Goal: Transaction & Acquisition: Purchase product/service

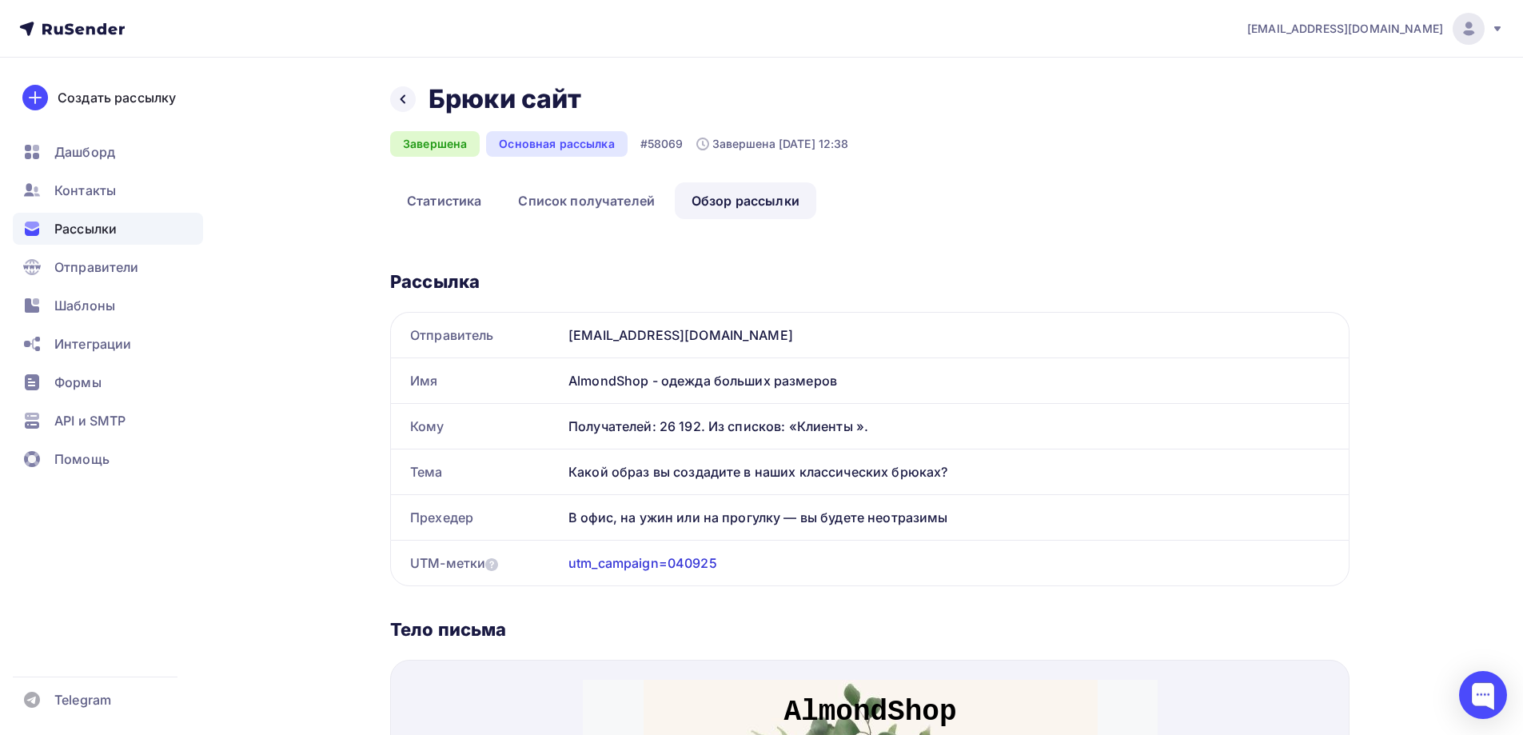
click at [90, 232] on span "Рассылки" at bounding box center [85, 228] width 62 height 19
click at [92, 229] on span "Рассылки" at bounding box center [85, 228] width 62 height 19
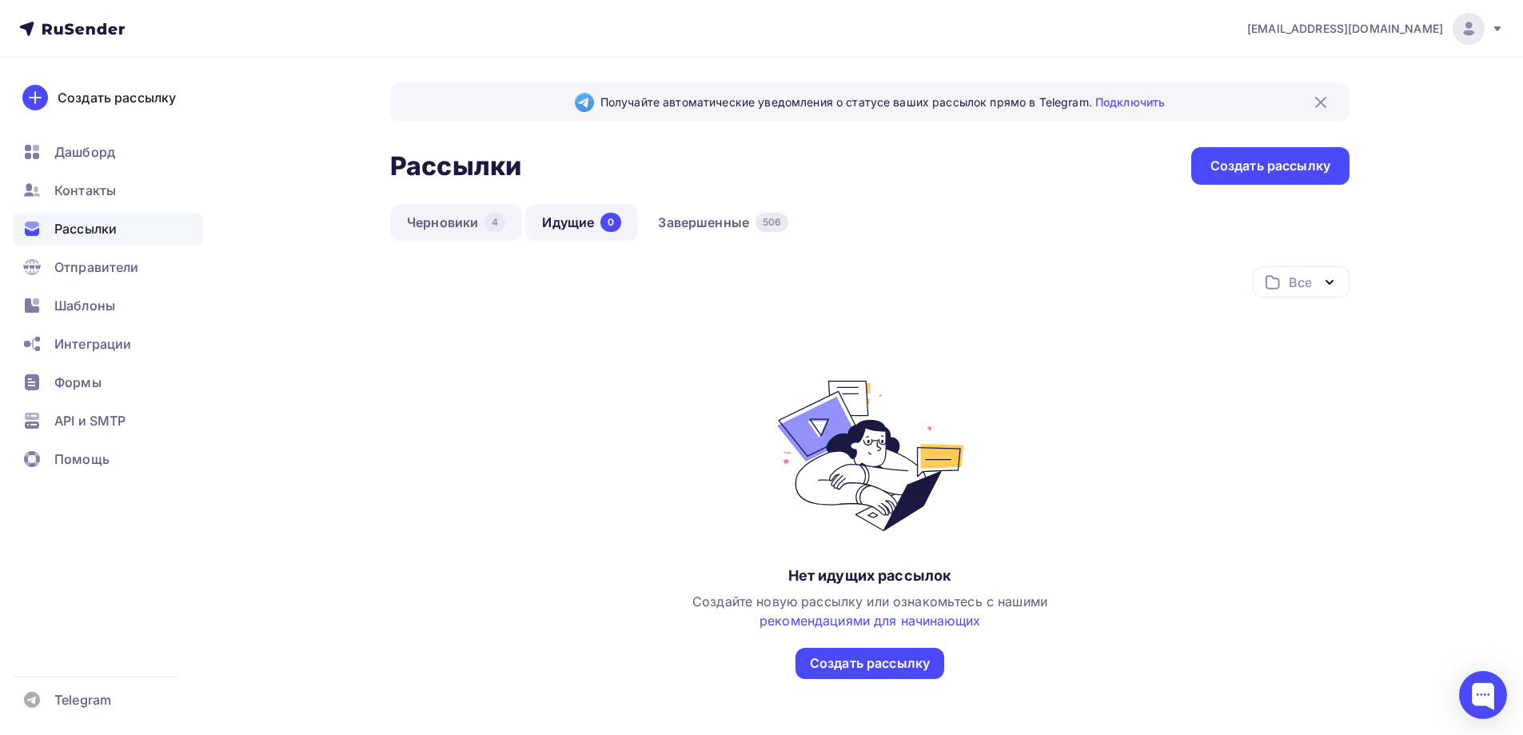
click at [457, 227] on link "Черновики 4" at bounding box center [456, 222] width 132 height 37
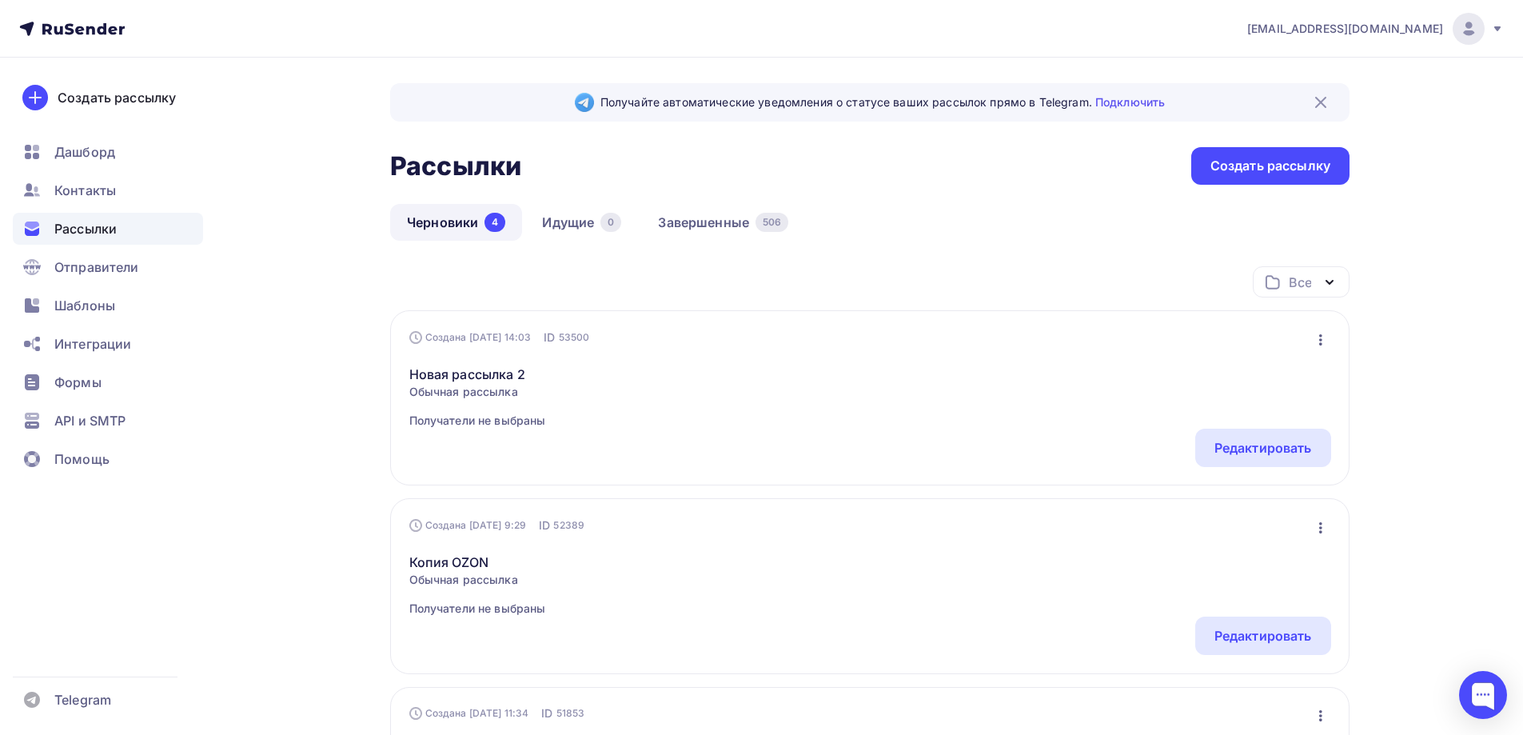
click at [1320, 337] on icon "button" at bounding box center [1320, 339] width 19 height 19
click at [807, 422] on div "Новая рассылка 2 Обычная рассылка Получатели не выбраны Редактировать Копироват…" at bounding box center [870, 386] width 922 height 83
click at [466, 377] on link "Новая рассылка 2" at bounding box center [477, 373] width 137 height 19
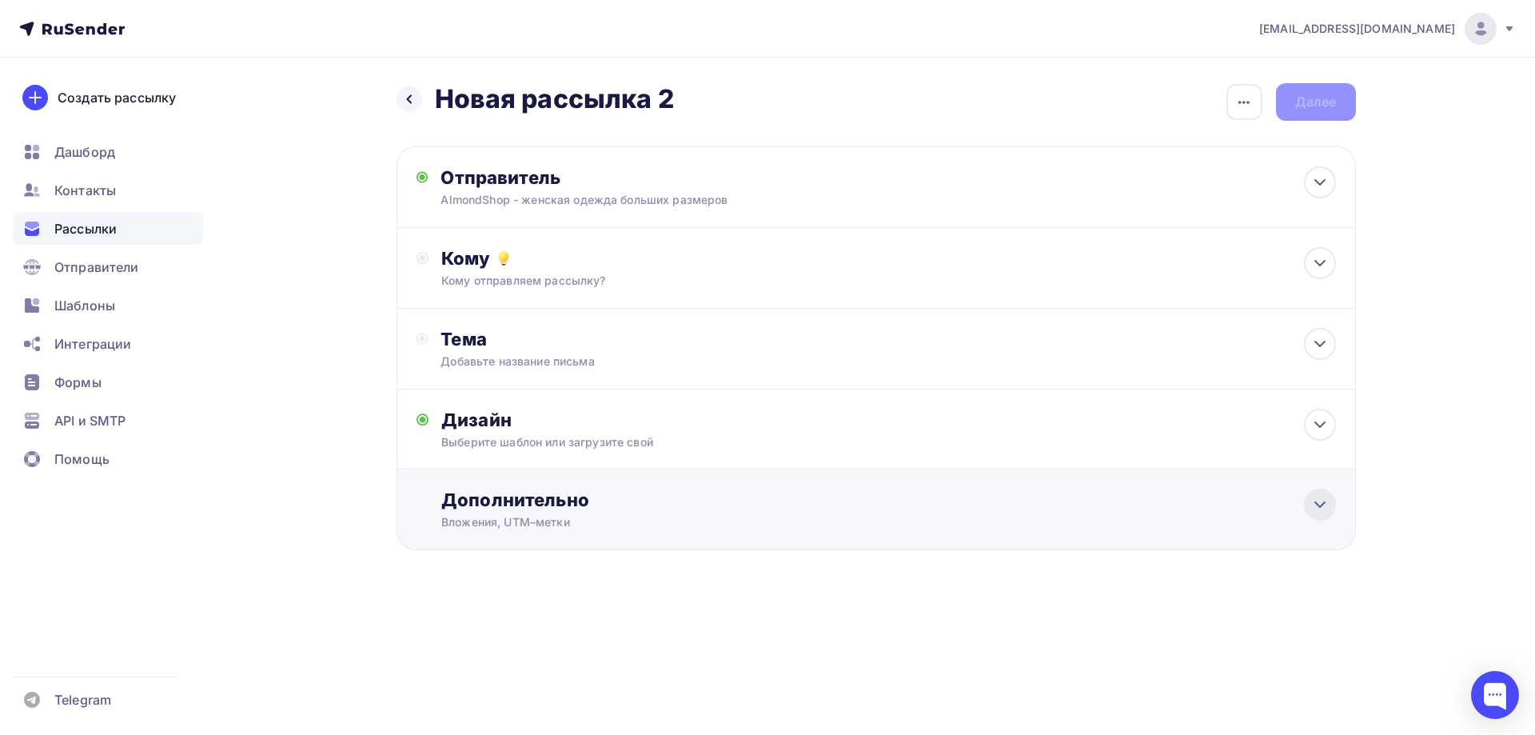
click at [1318, 511] on icon at bounding box center [1319, 504] width 19 height 19
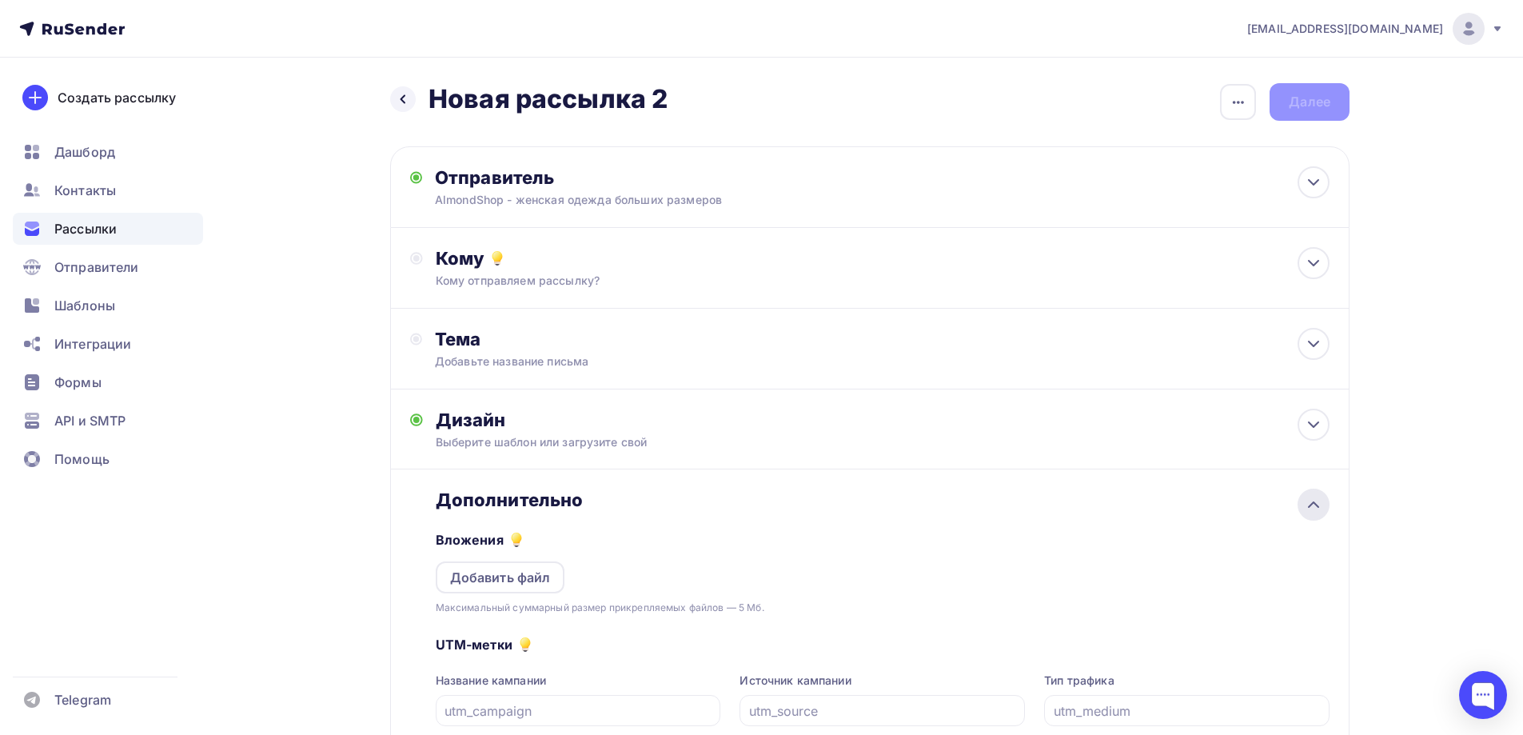
click at [1318, 514] on div at bounding box center [1313, 504] width 32 height 32
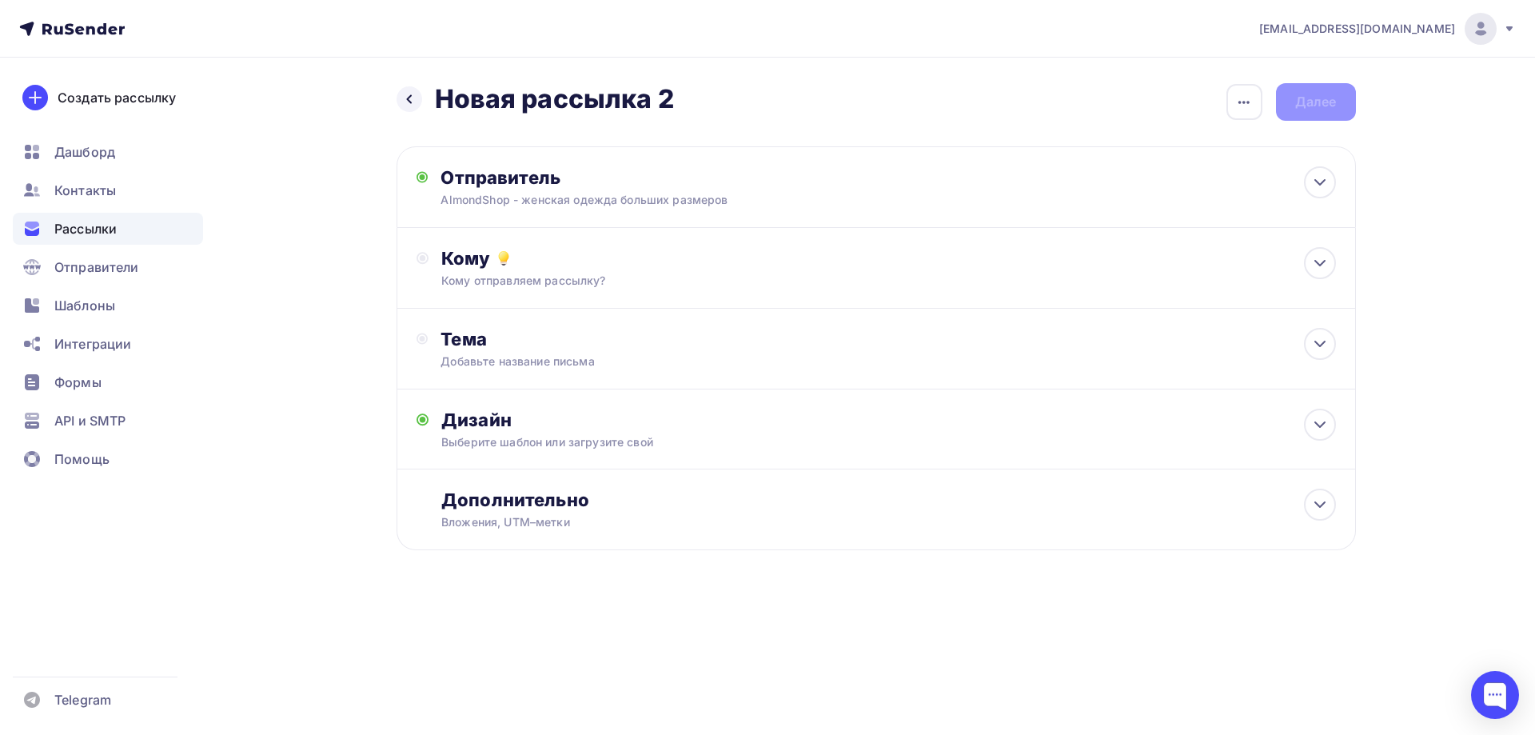
click at [84, 229] on span "Рассылки" at bounding box center [85, 228] width 62 height 19
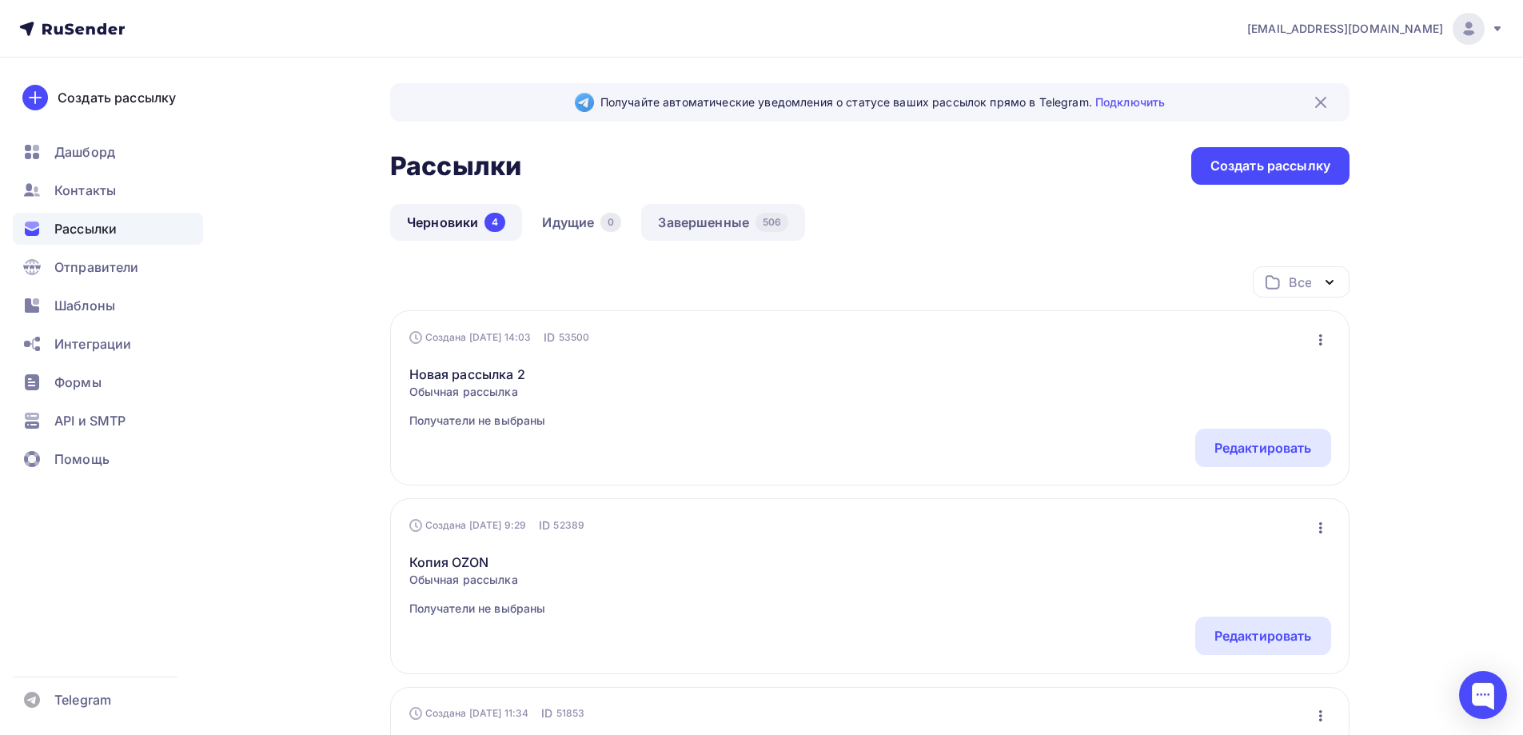
click at [704, 223] on link "Завершенные 506" at bounding box center [723, 222] width 164 height 37
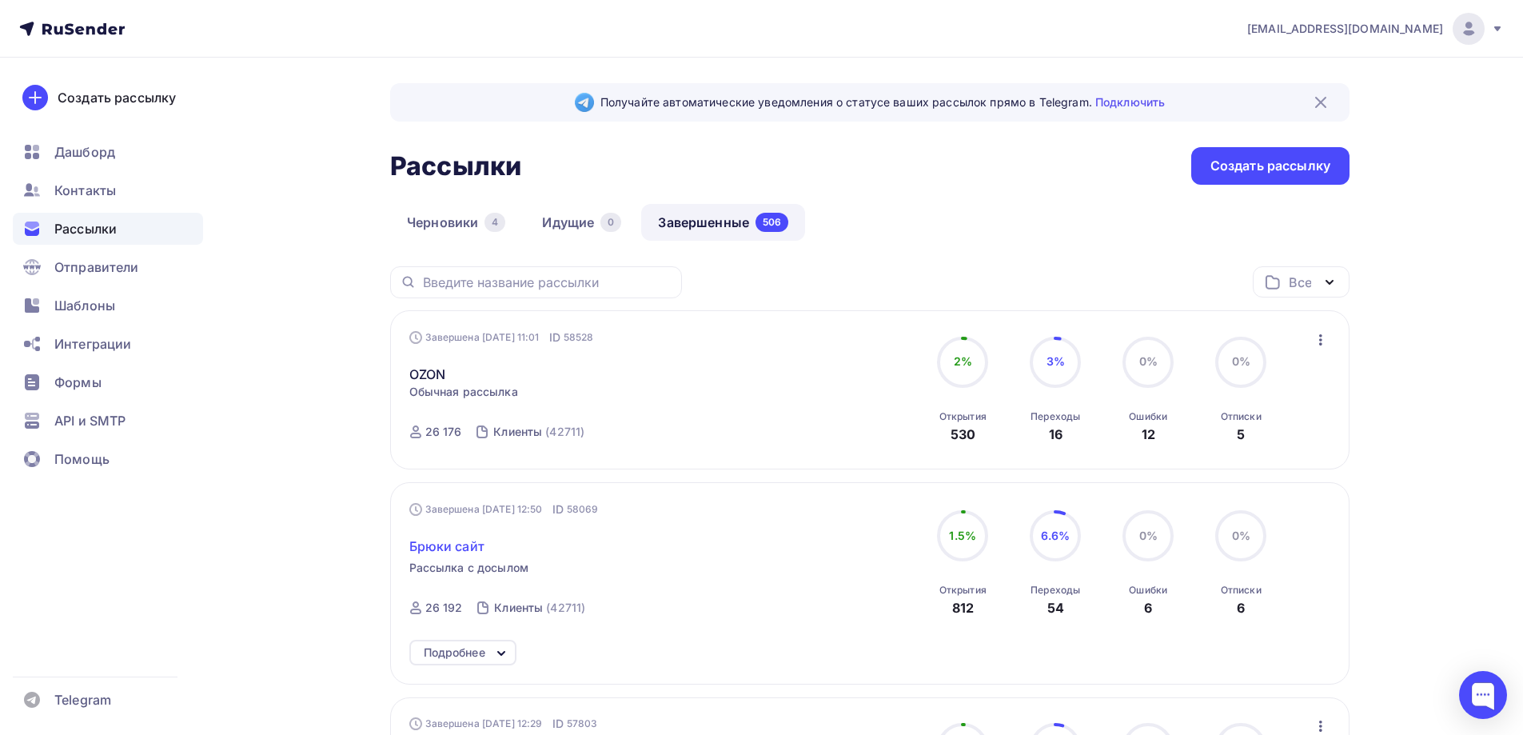
click at [446, 548] on span "Брюки сайт" at bounding box center [446, 545] width 75 height 19
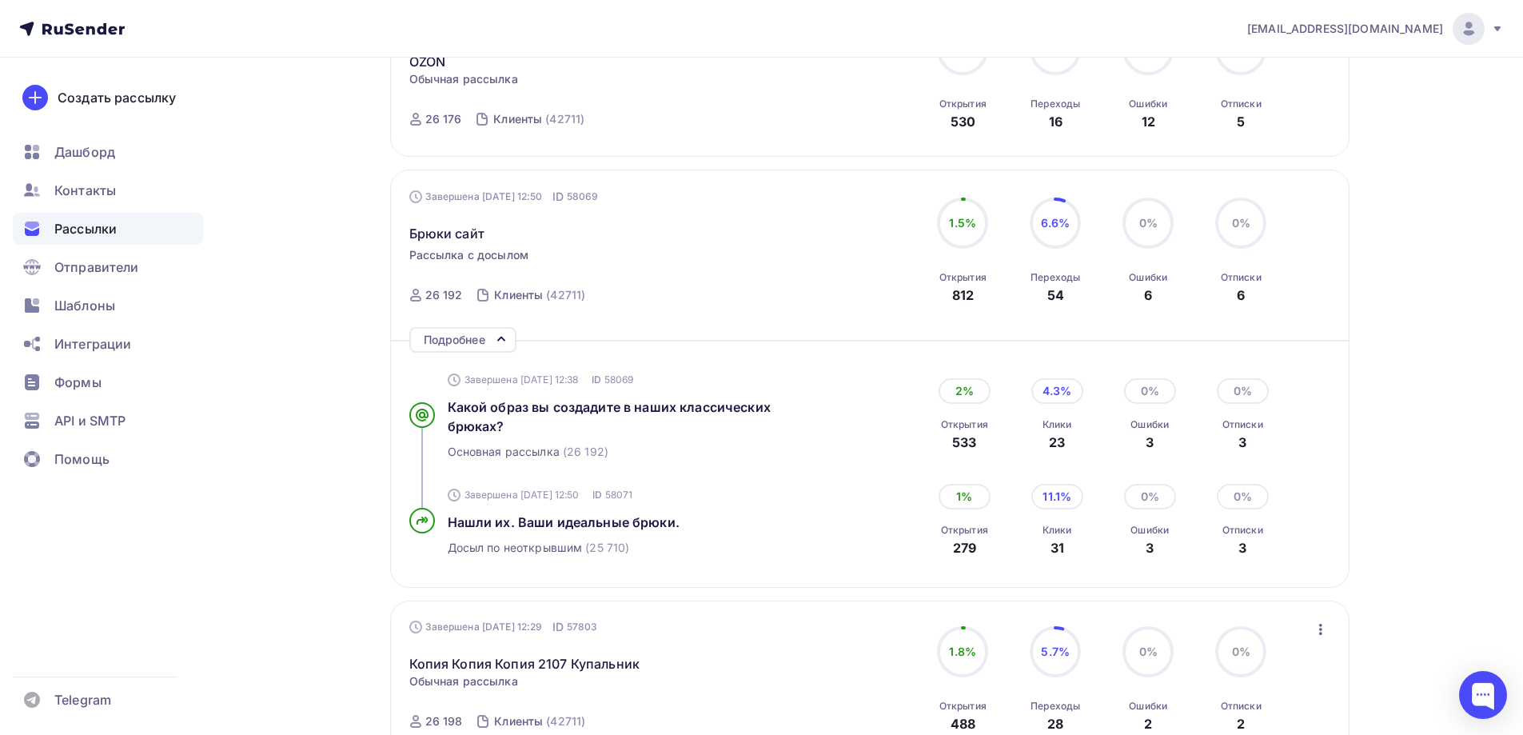
scroll to position [315, 0]
click at [1320, 460] on div "Завершена [DATE] 12:38 ID 58069 Какой образ вы создадите в наших классических б…" at bounding box center [870, 412] width 922 height 115
click at [1317, 388] on div "Завершена [DATE] 12:38 ID 58069 Какой образ вы создадите в наших классических б…" at bounding box center [870, 412] width 922 height 115
click at [1320, 626] on icon "button" at bounding box center [1320, 626] width 3 height 11
click at [1292, 540] on div "Копировать в новую" at bounding box center [1247, 541] width 164 height 19
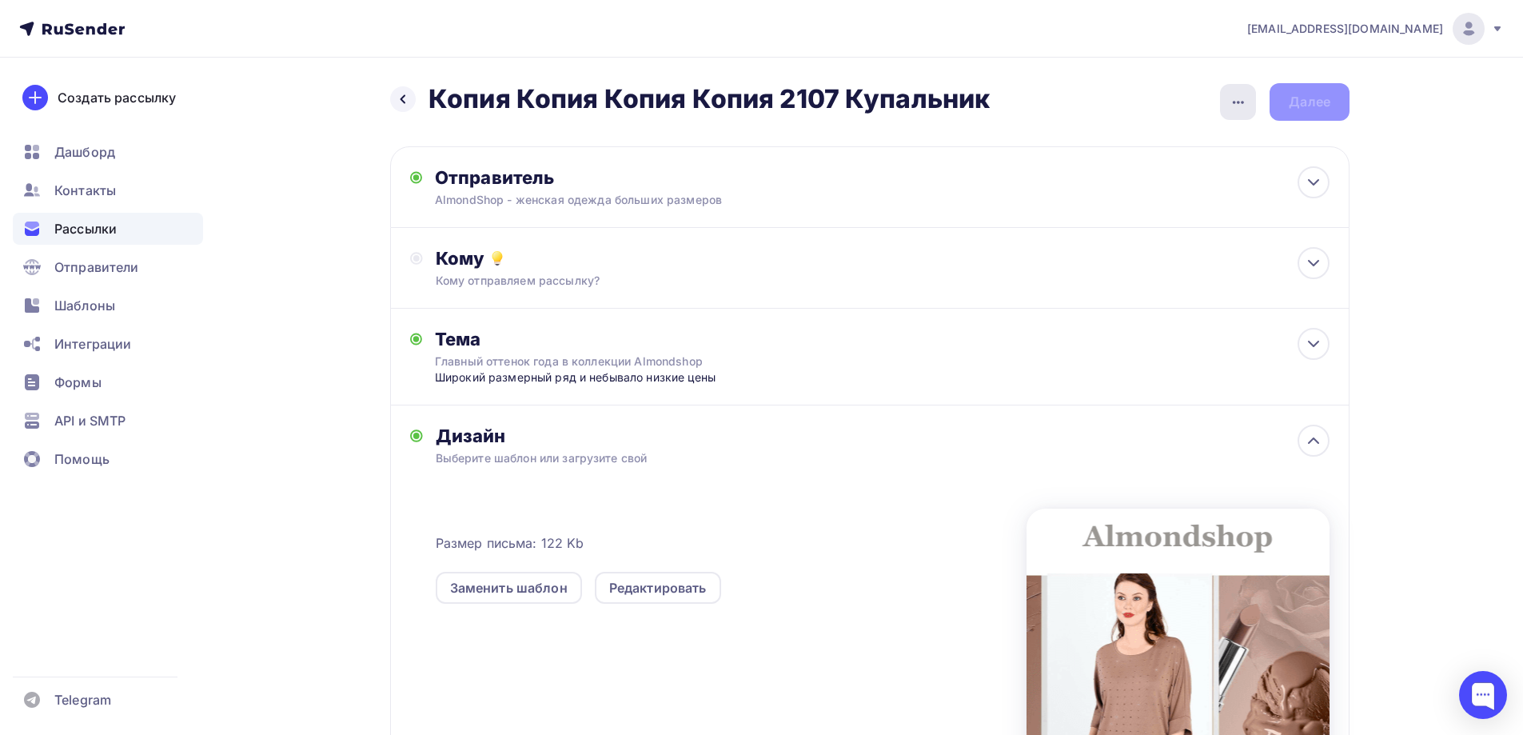
click at [1224, 106] on div "button" at bounding box center [1238, 102] width 36 height 36
click at [1185, 185] on div "Переименовать рассылку" at bounding box center [1153, 183] width 198 height 19
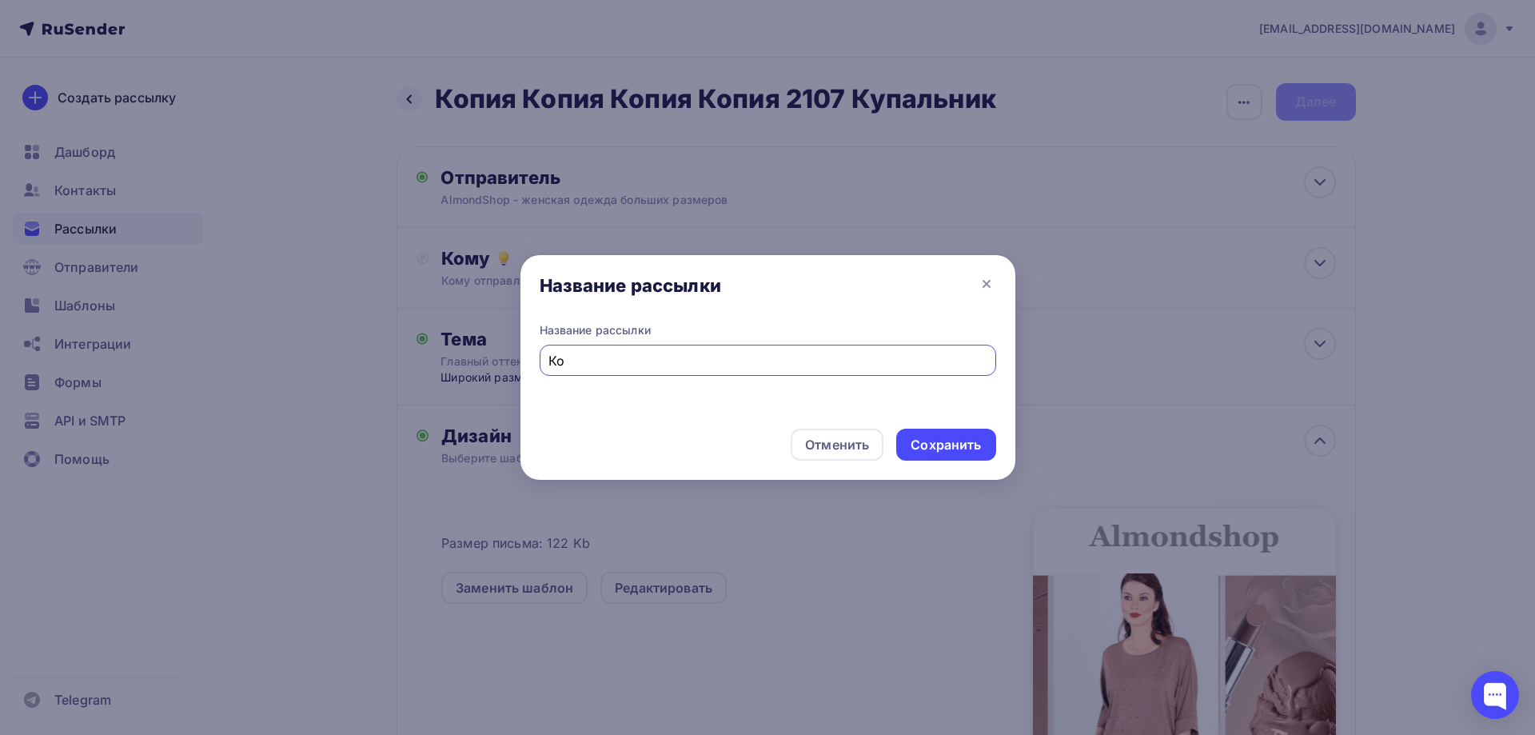
type input "[PERSON_NAME]"
type input "Сайт"
click at [984, 446] on div "Сохранить" at bounding box center [945, 444] width 99 height 32
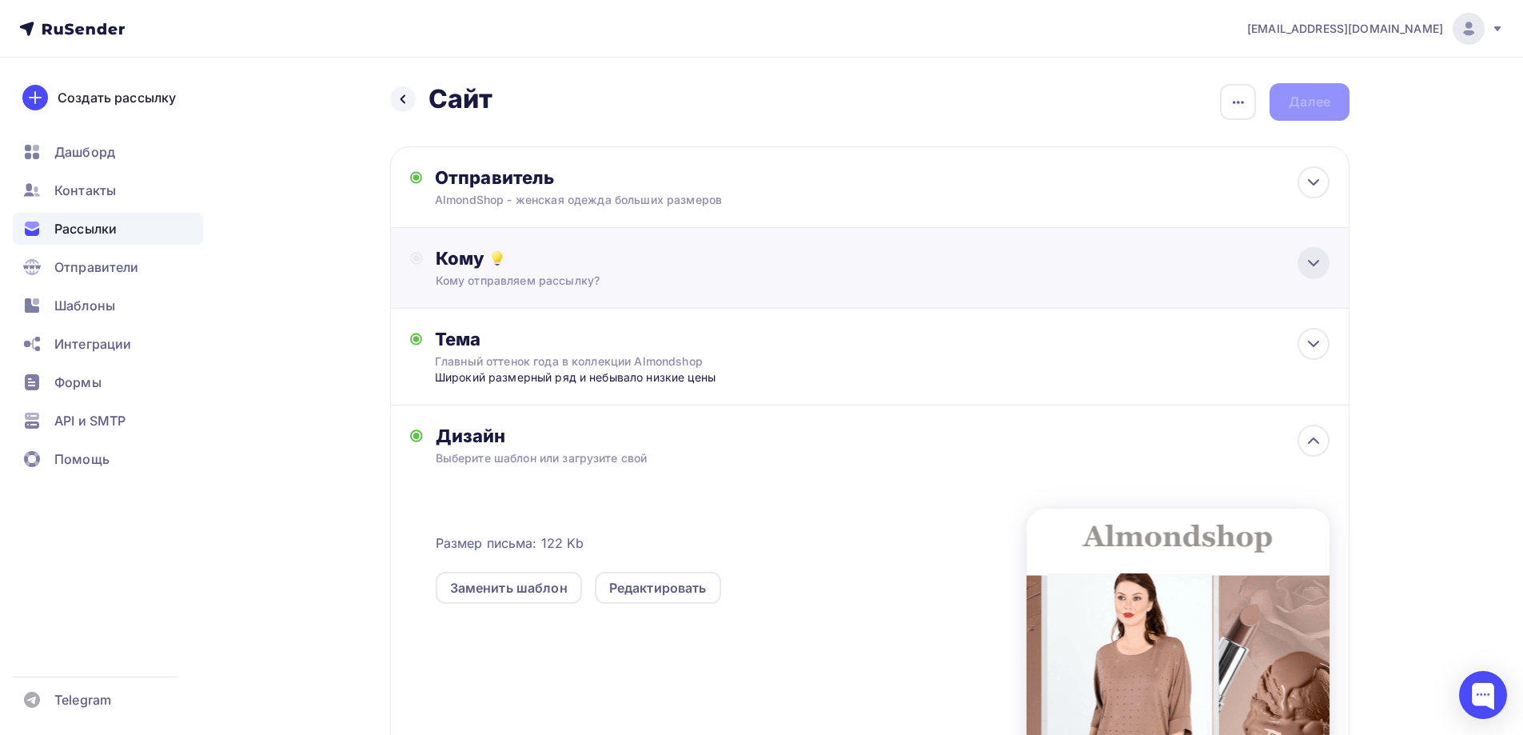
click at [1304, 265] on icon at bounding box center [1313, 262] width 19 height 19
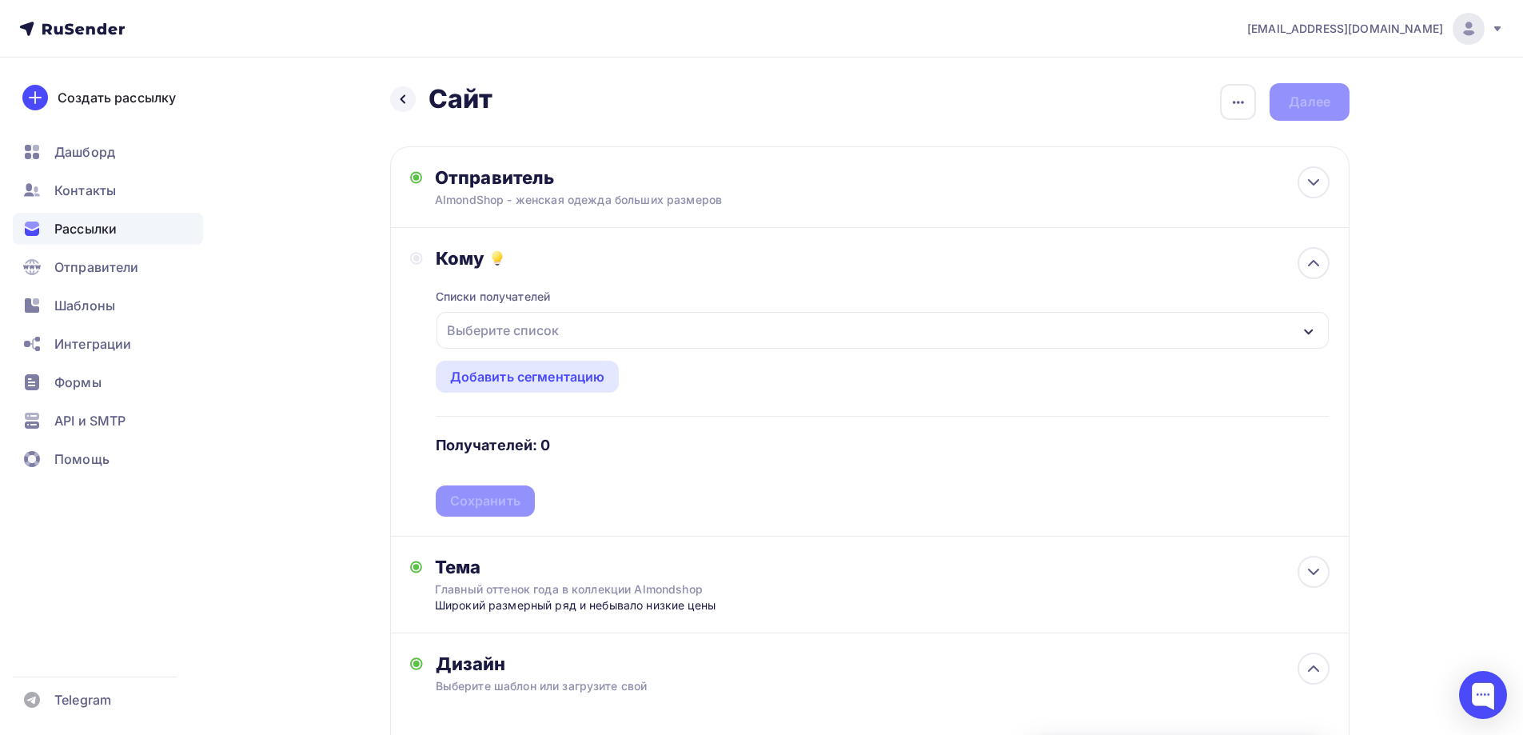
click at [636, 333] on div "Выберите список" at bounding box center [882, 330] width 892 height 37
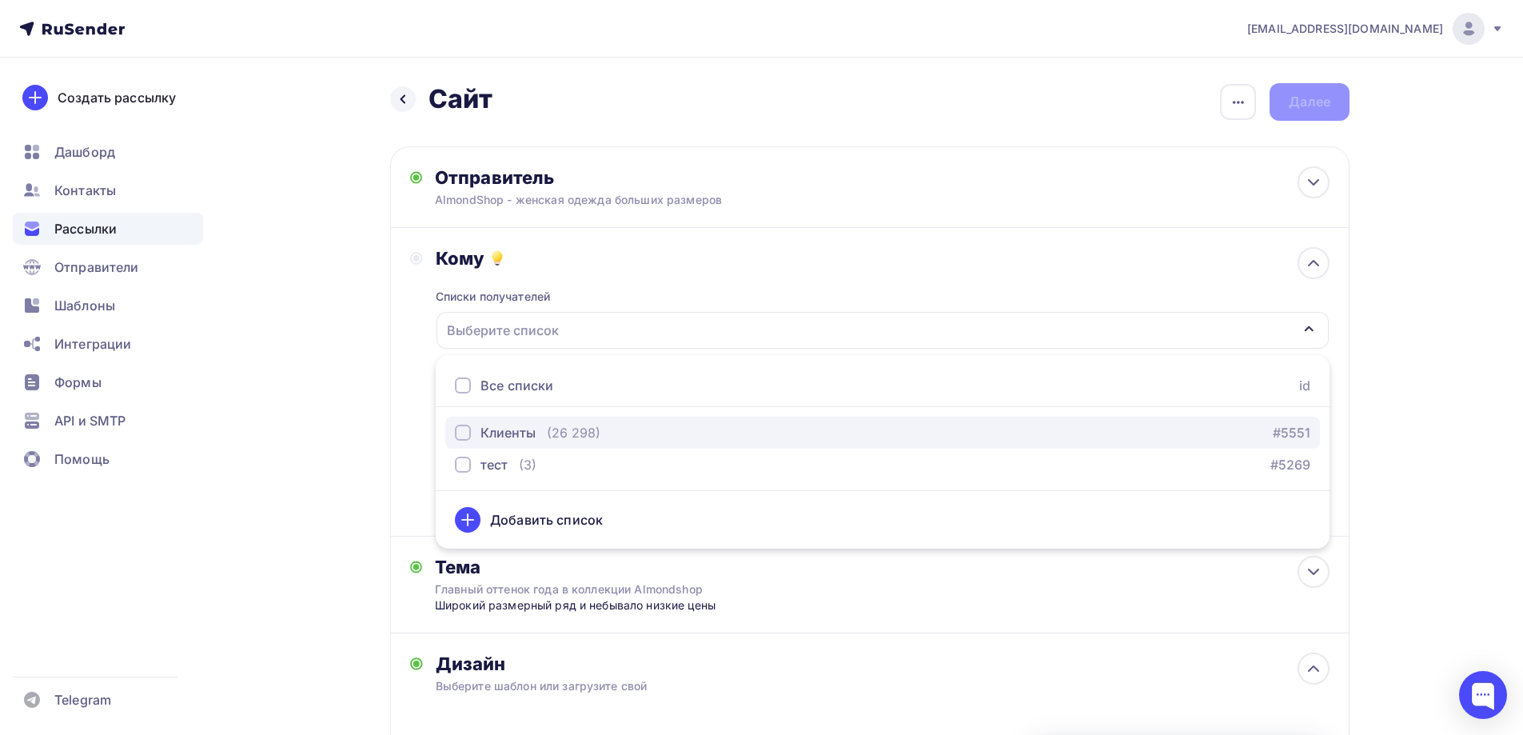
click at [461, 428] on div "button" at bounding box center [463, 432] width 16 height 16
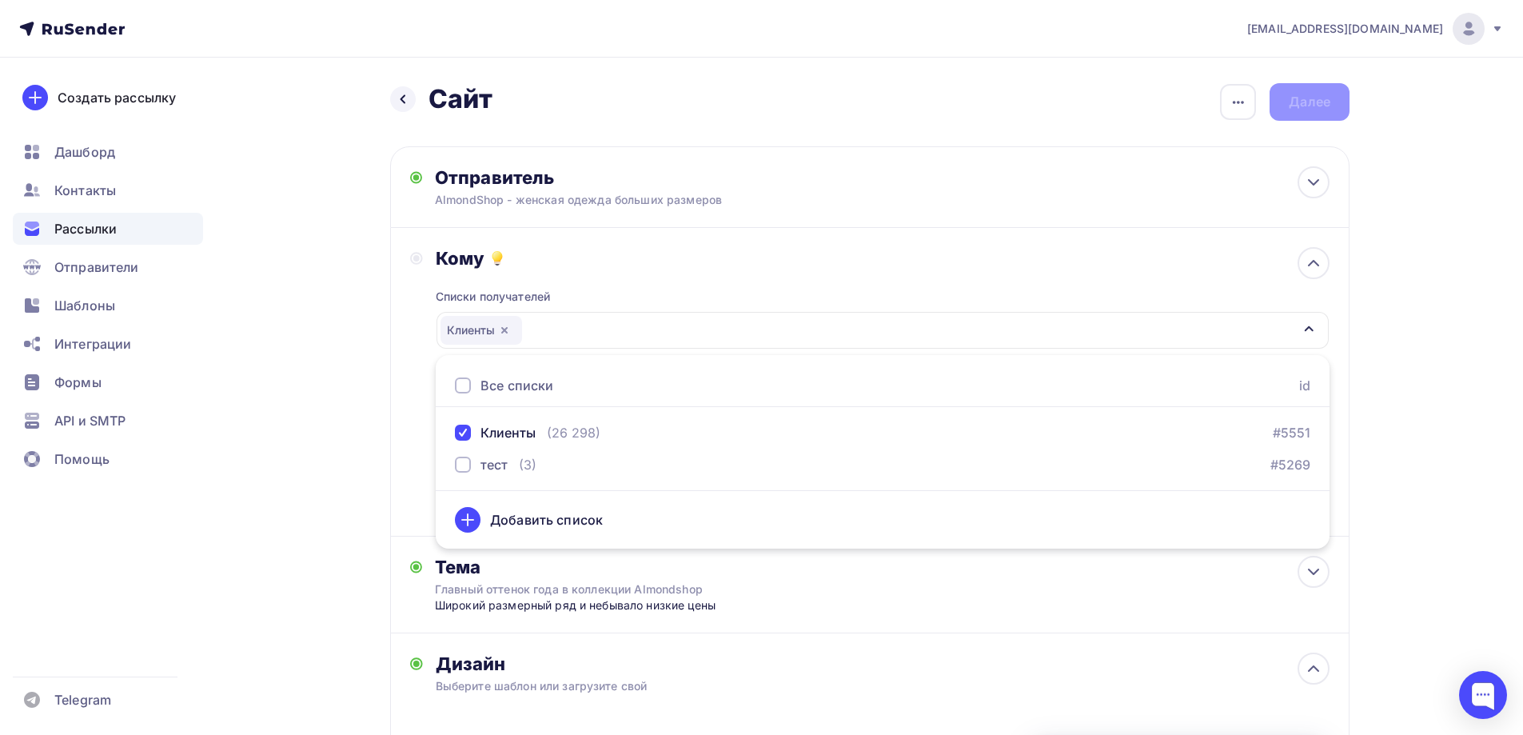
click at [640, 267] on div "Кому" at bounding box center [883, 258] width 894 height 22
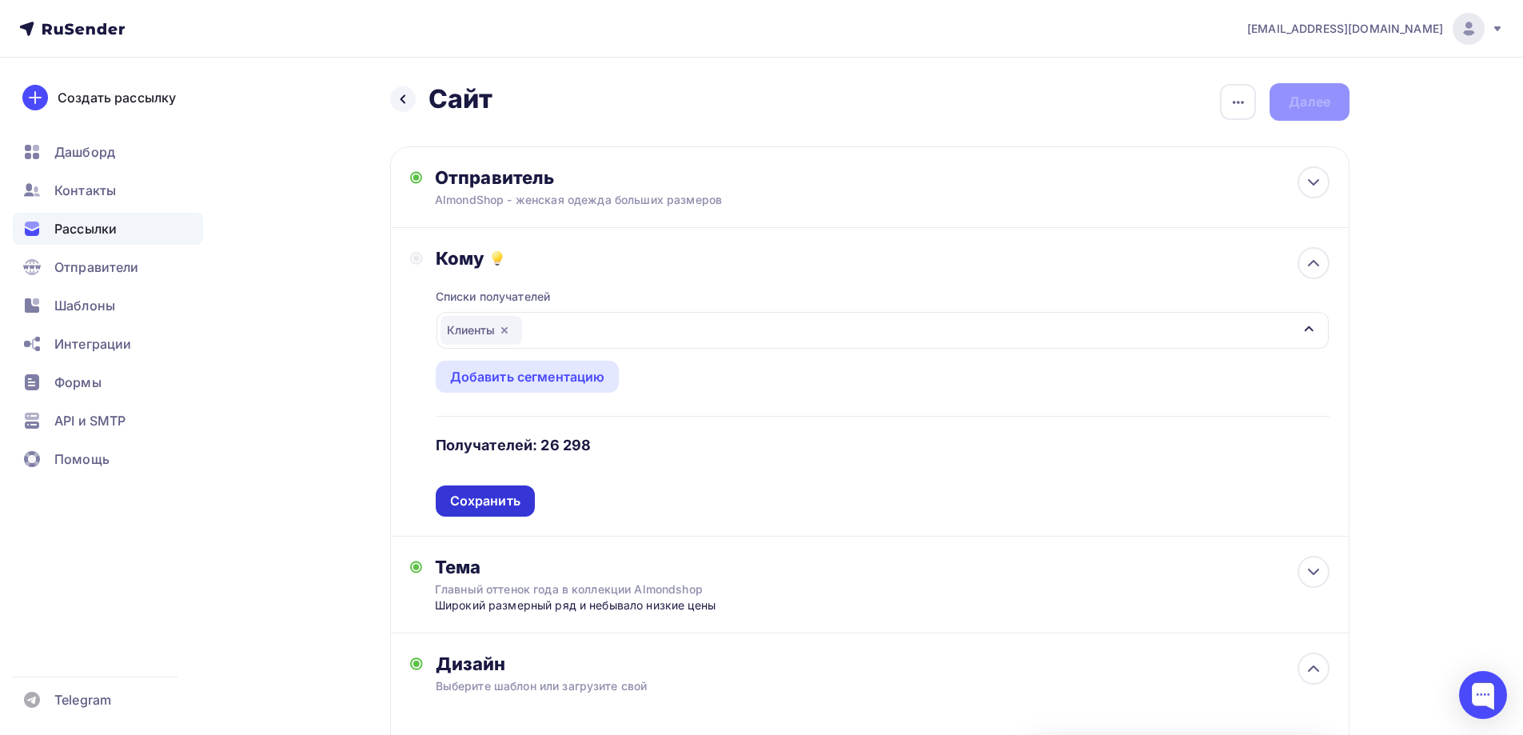
click at [475, 507] on div "Сохранить" at bounding box center [485, 501] width 70 height 18
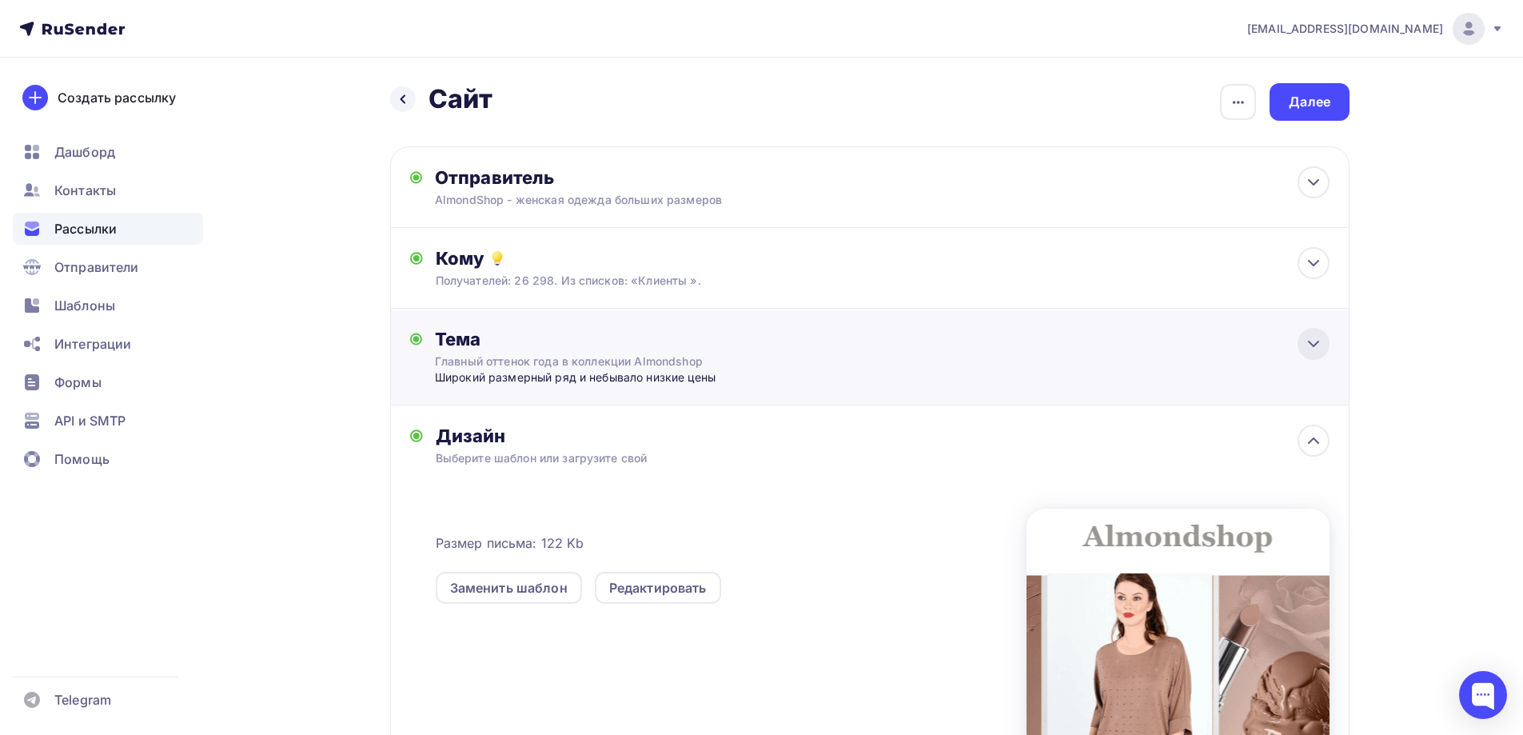
click at [1314, 348] on icon at bounding box center [1313, 343] width 19 height 19
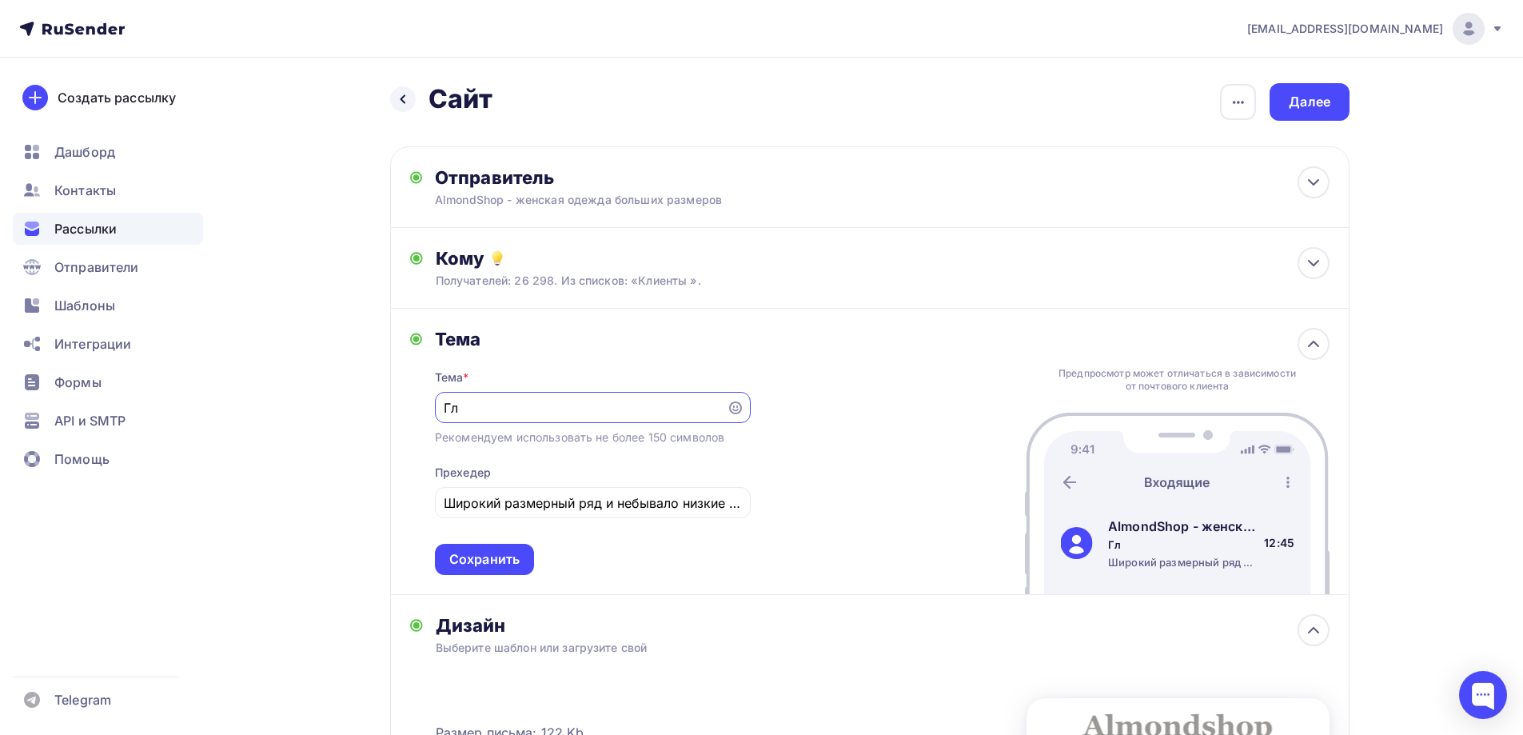
type input "Г"
type input "Мягкой поступью к уюту в осенние вечера"
drag, startPoint x: 444, startPoint y: 503, endPoint x: 759, endPoint y: 534, distance: 317.2
click at [759, 534] on div "Тема Тема * Мягкой поступью к уюту в осенние вечера Рекомендуем использовать не…" at bounding box center [869, 452] width 959 height 286
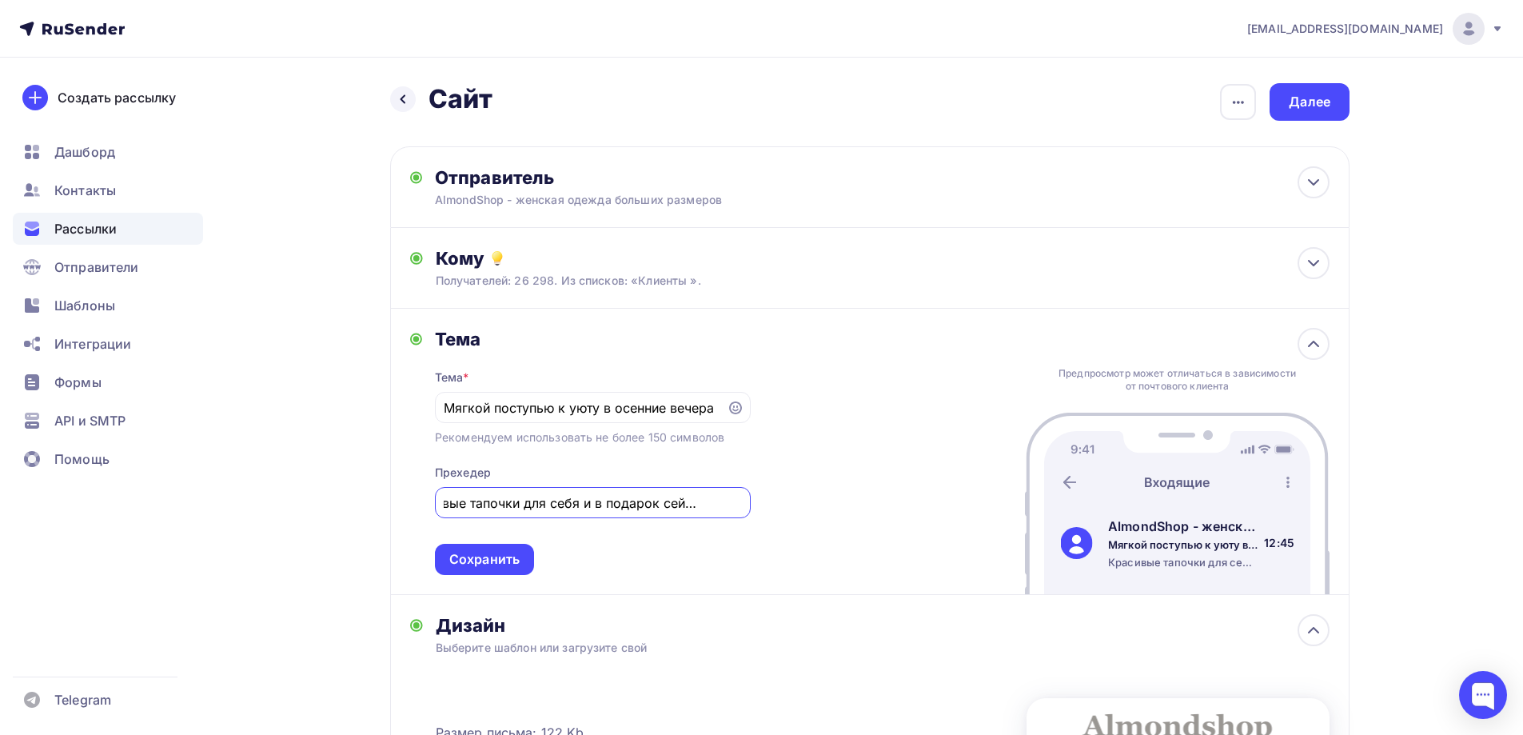
scroll to position [0, 55]
type input "Красивые тапочки для себя и в подарок сейчас в акции"
click at [489, 555] on div "Сохранить" at bounding box center [484, 559] width 70 height 18
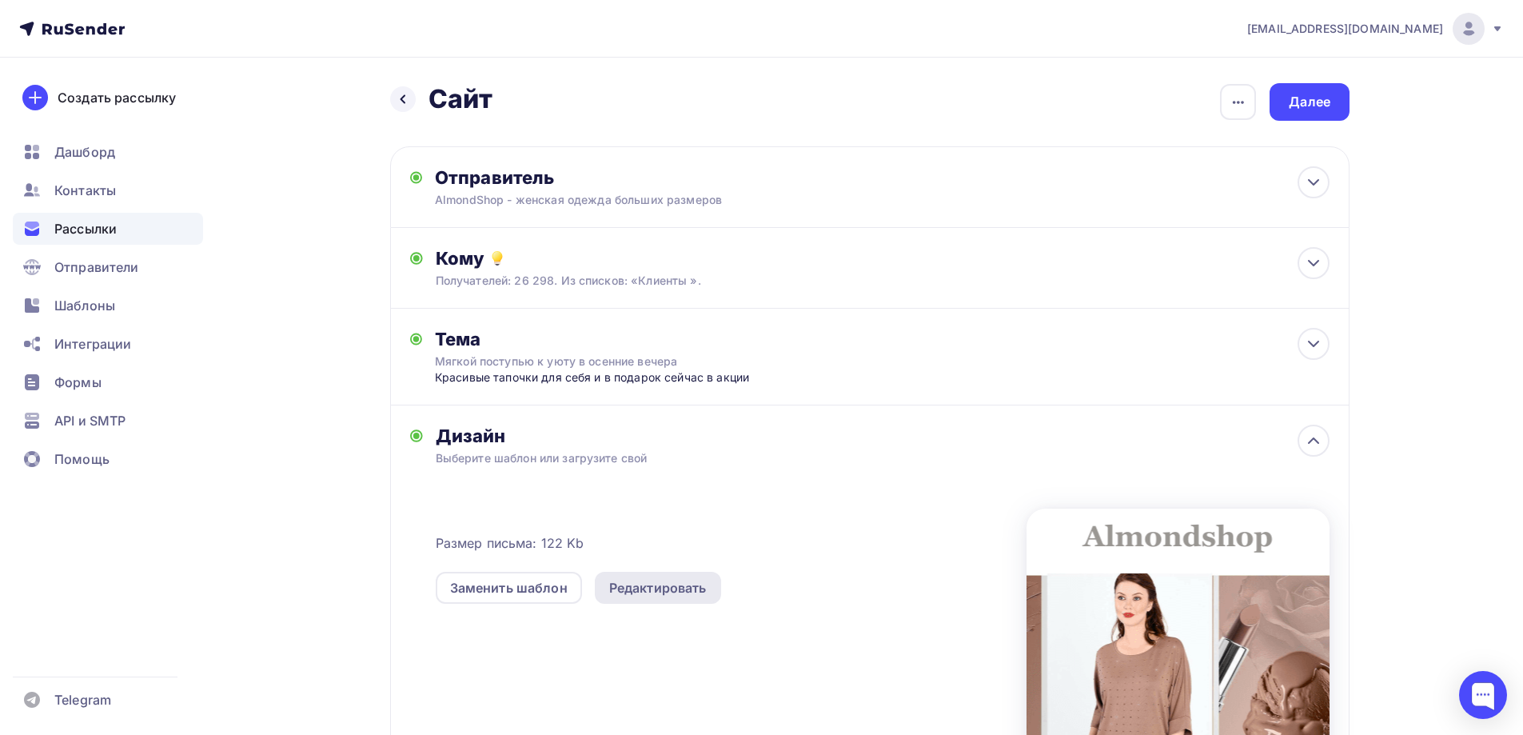
click at [660, 590] on div "Редактировать" at bounding box center [658, 587] width 98 height 19
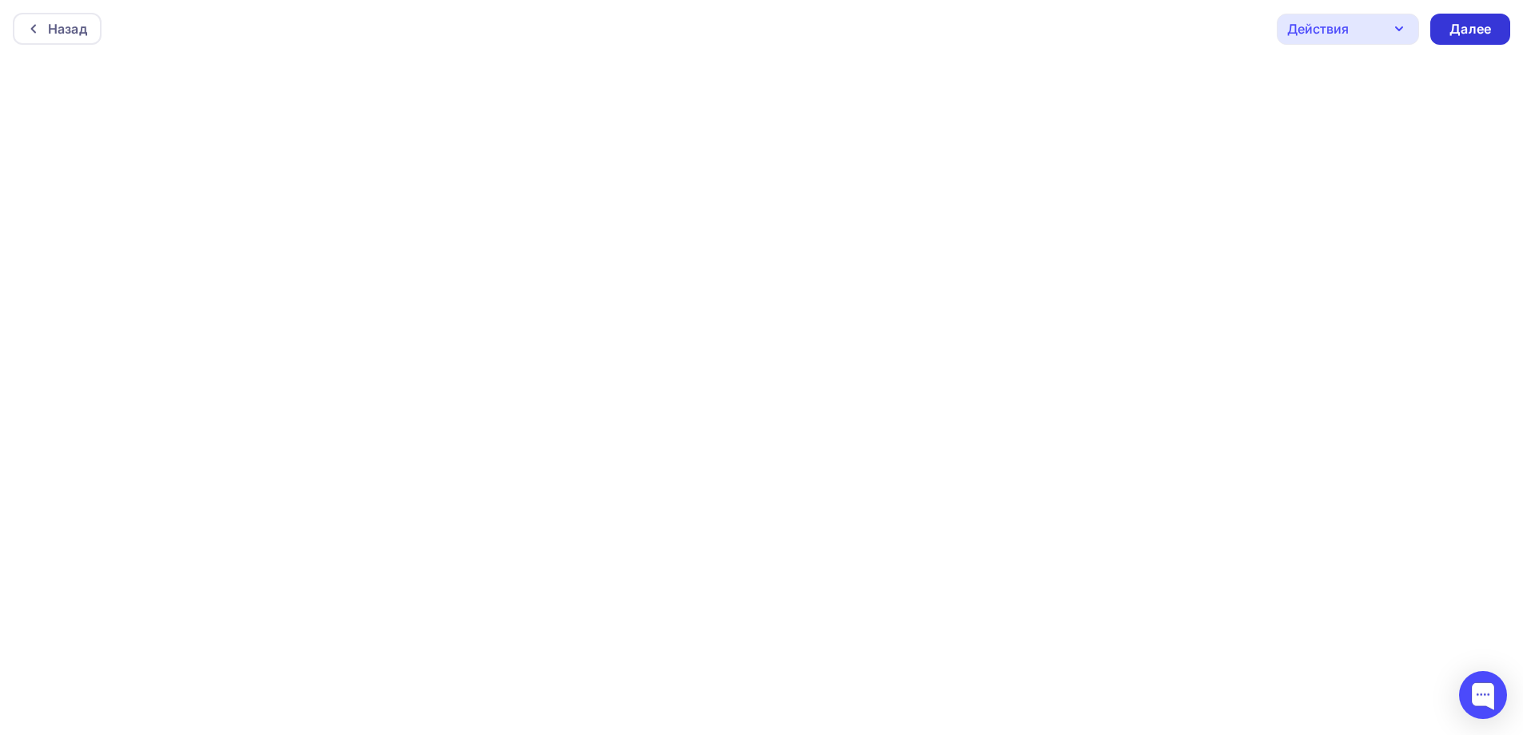
click at [1447, 34] on div "Далее" at bounding box center [1470, 29] width 80 height 31
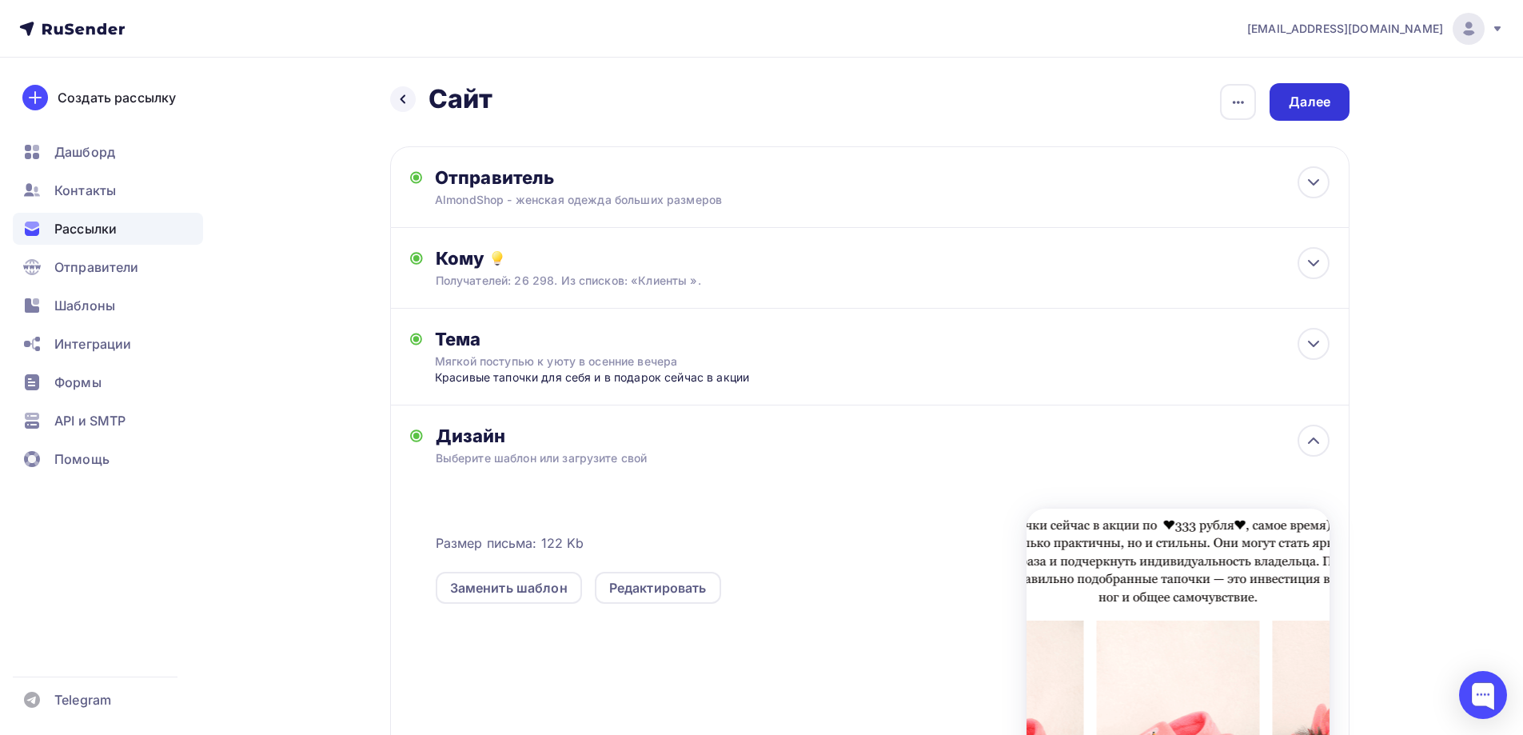
click at [1313, 103] on div "Далее" at bounding box center [1309, 102] width 42 height 18
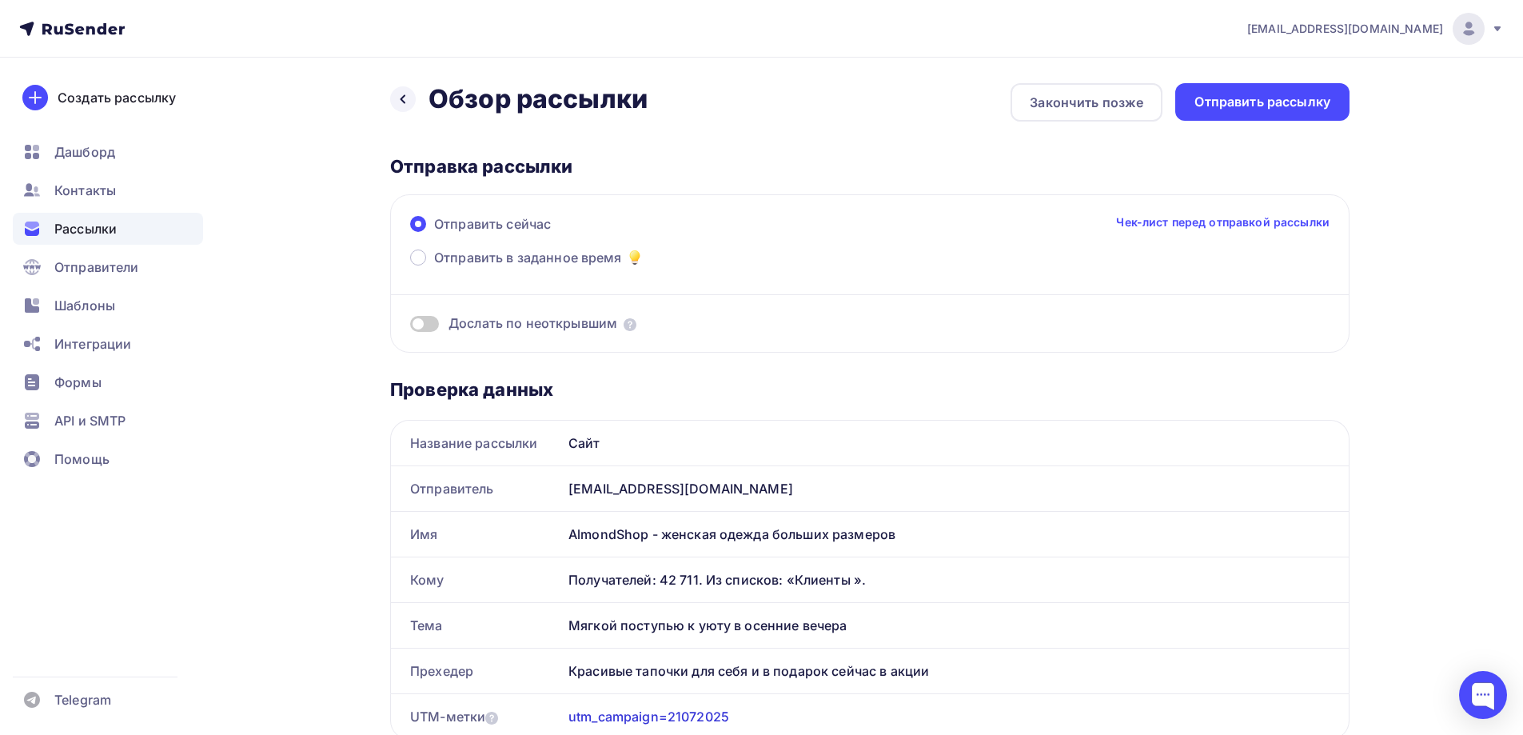
click at [1313, 103] on div "Отправить рассылку" at bounding box center [1262, 102] width 136 height 18
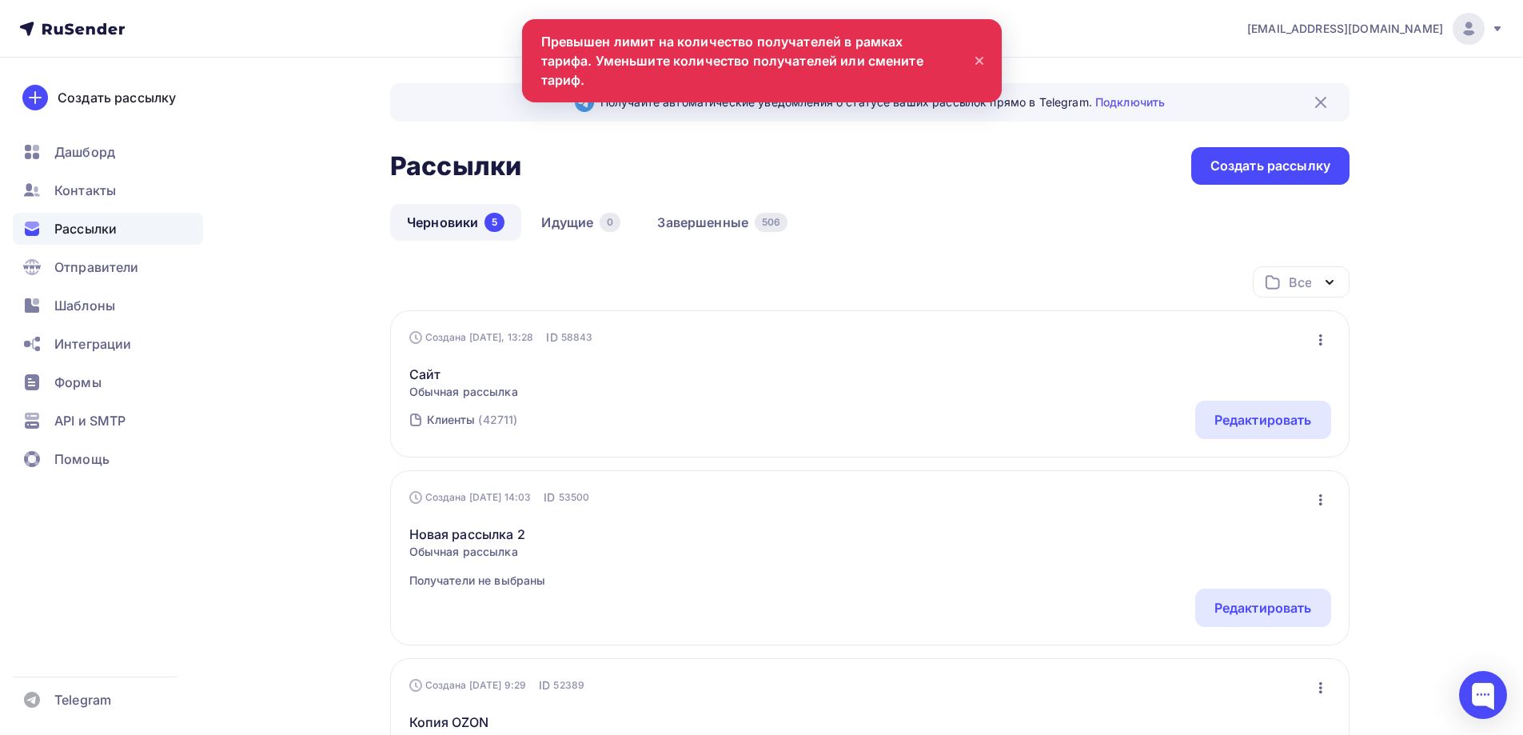
click at [1499, 28] on icon at bounding box center [1497, 28] width 6 height 5
click at [1317, 63] on link "Аккаунт" at bounding box center [1359, 70] width 269 height 32
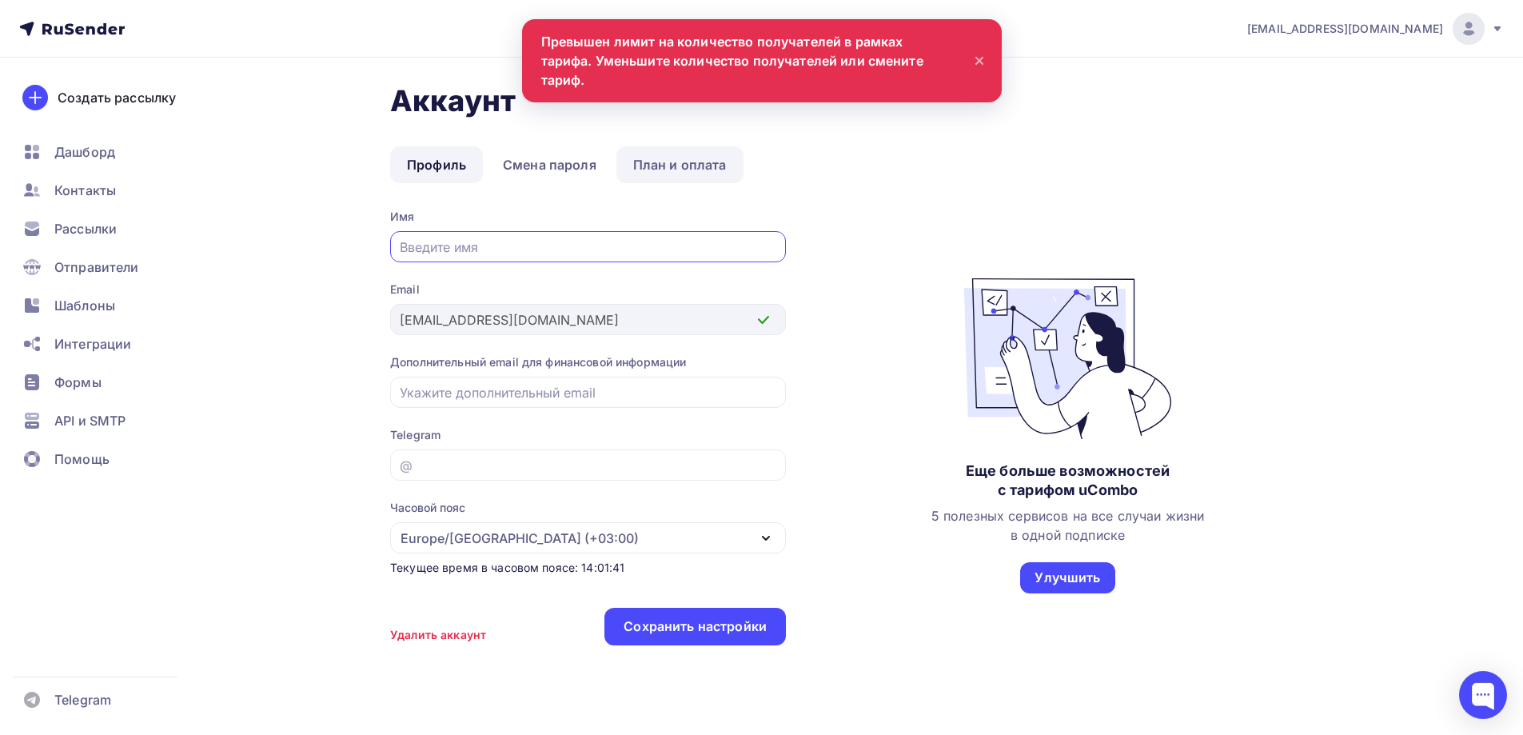
click at [663, 168] on link "План и оплата" at bounding box center [679, 164] width 127 height 37
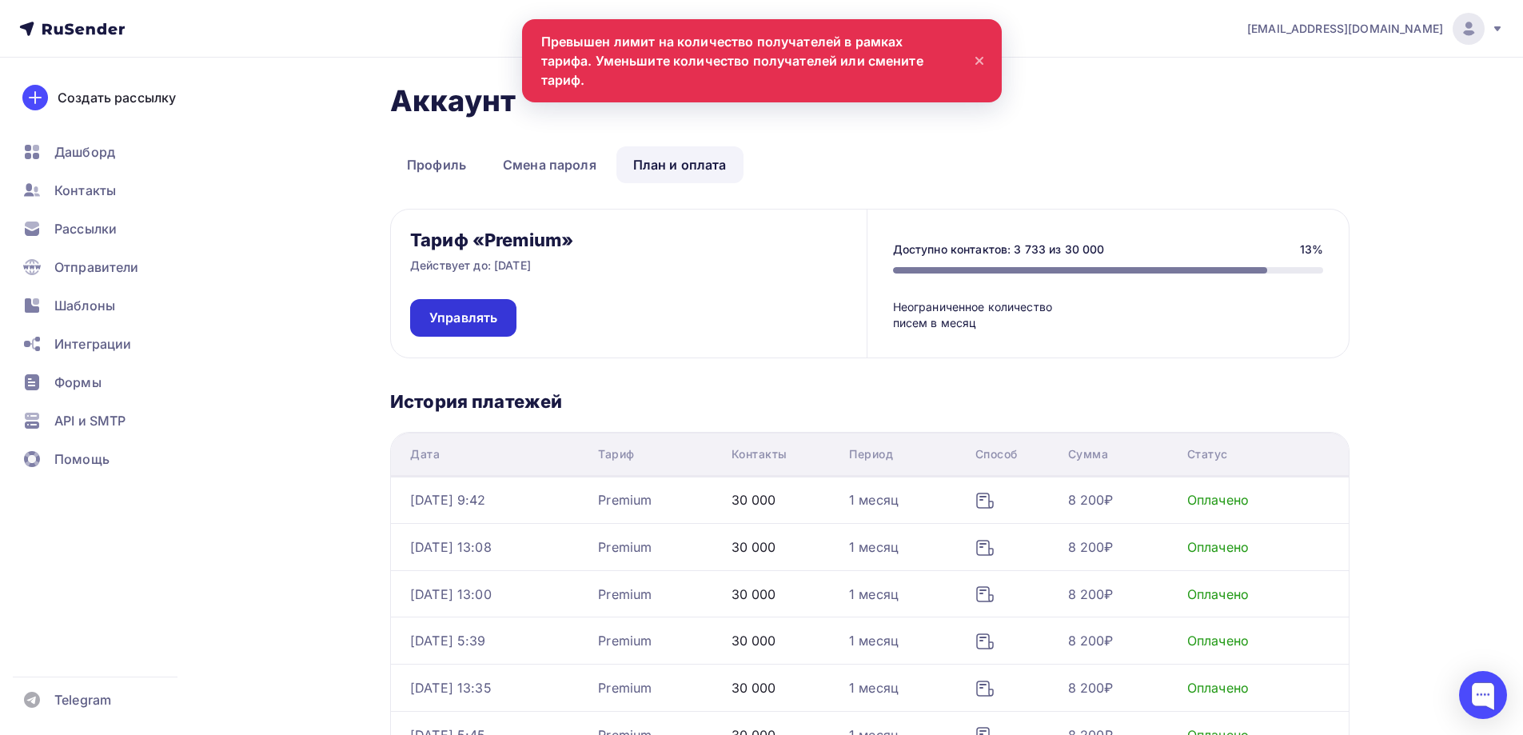
click at [472, 317] on span "Управлять" at bounding box center [463, 318] width 68 height 18
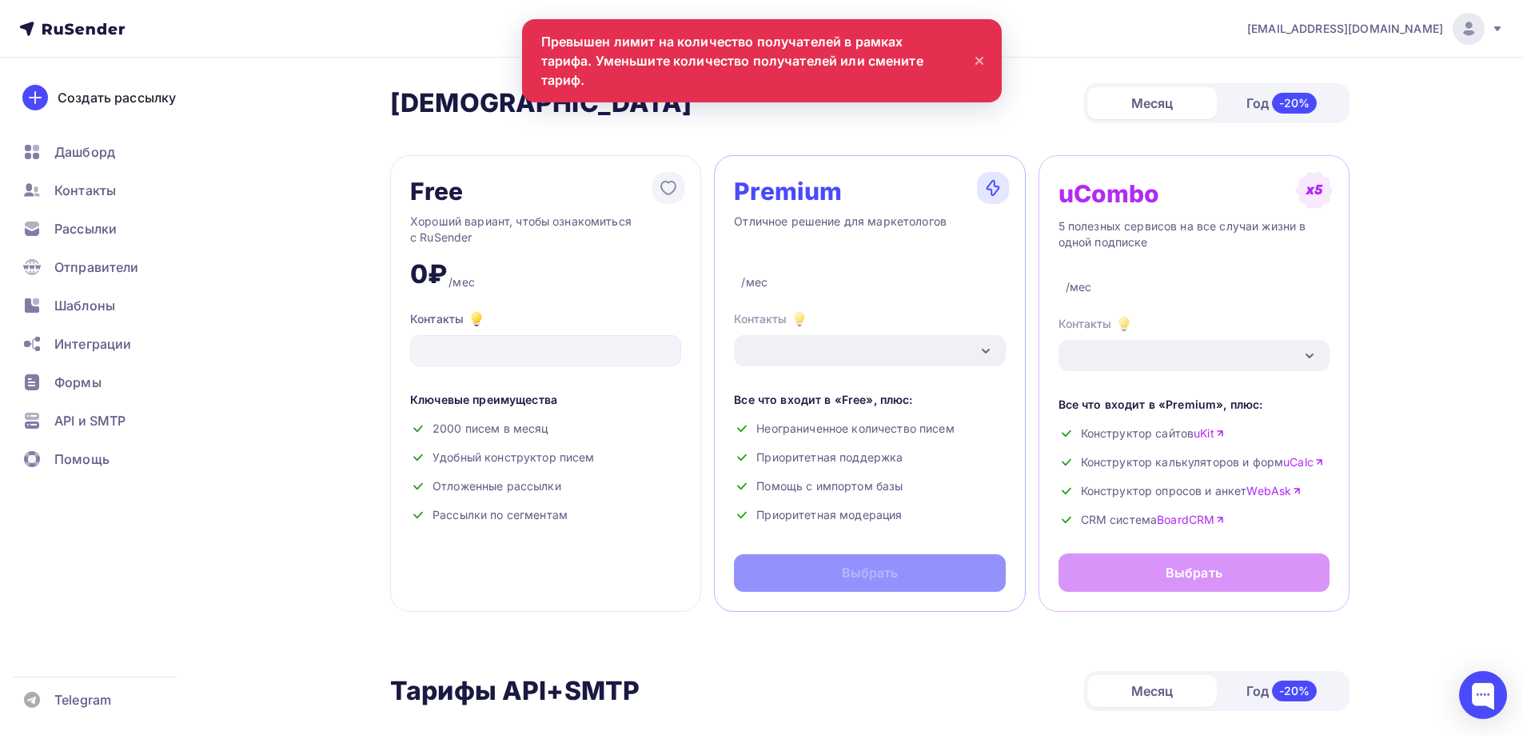
click at [818, 557] on div "Premium Отличное решение для маркетологов /мес Контакты Все что входит в «Free»…" at bounding box center [869, 383] width 311 height 456
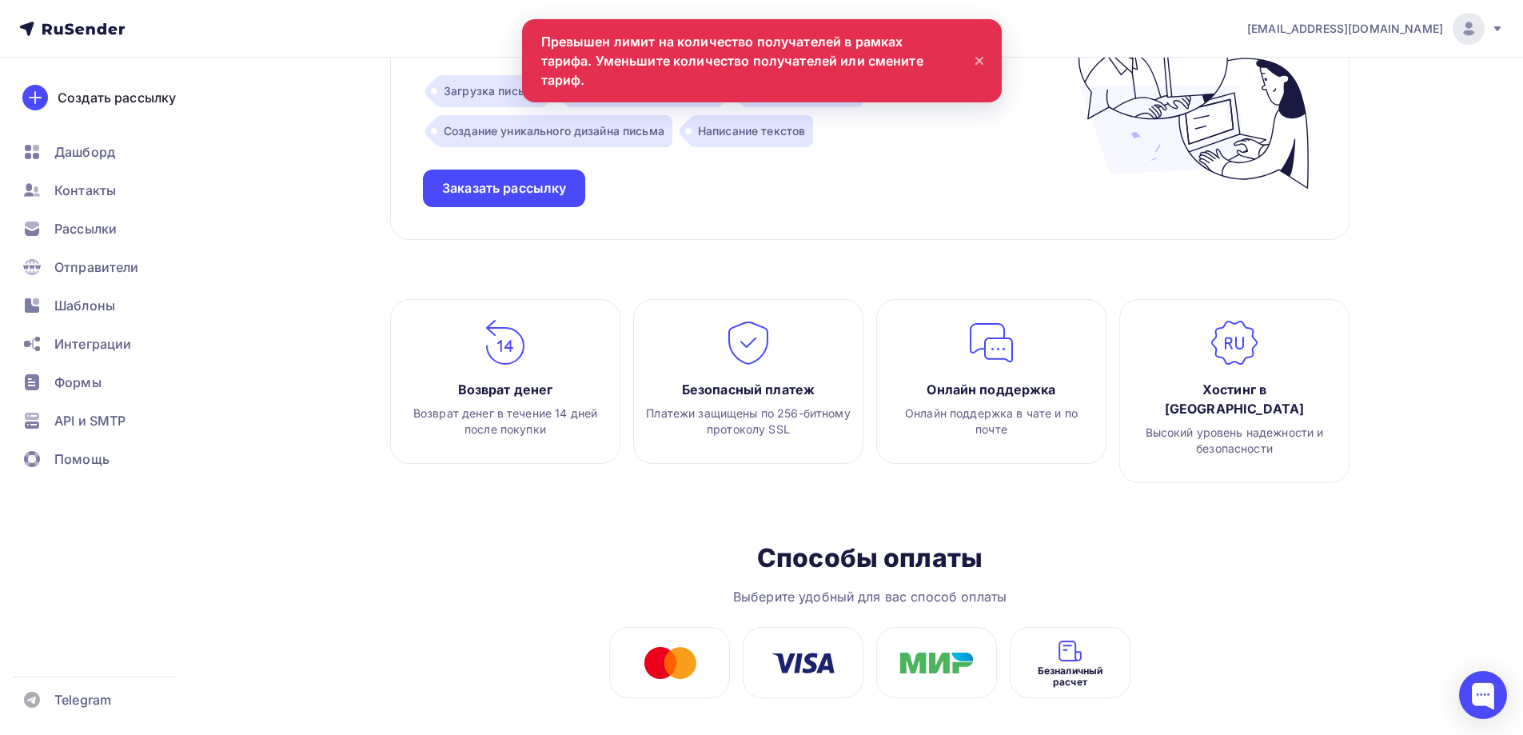
scroll to position [1720, 0]
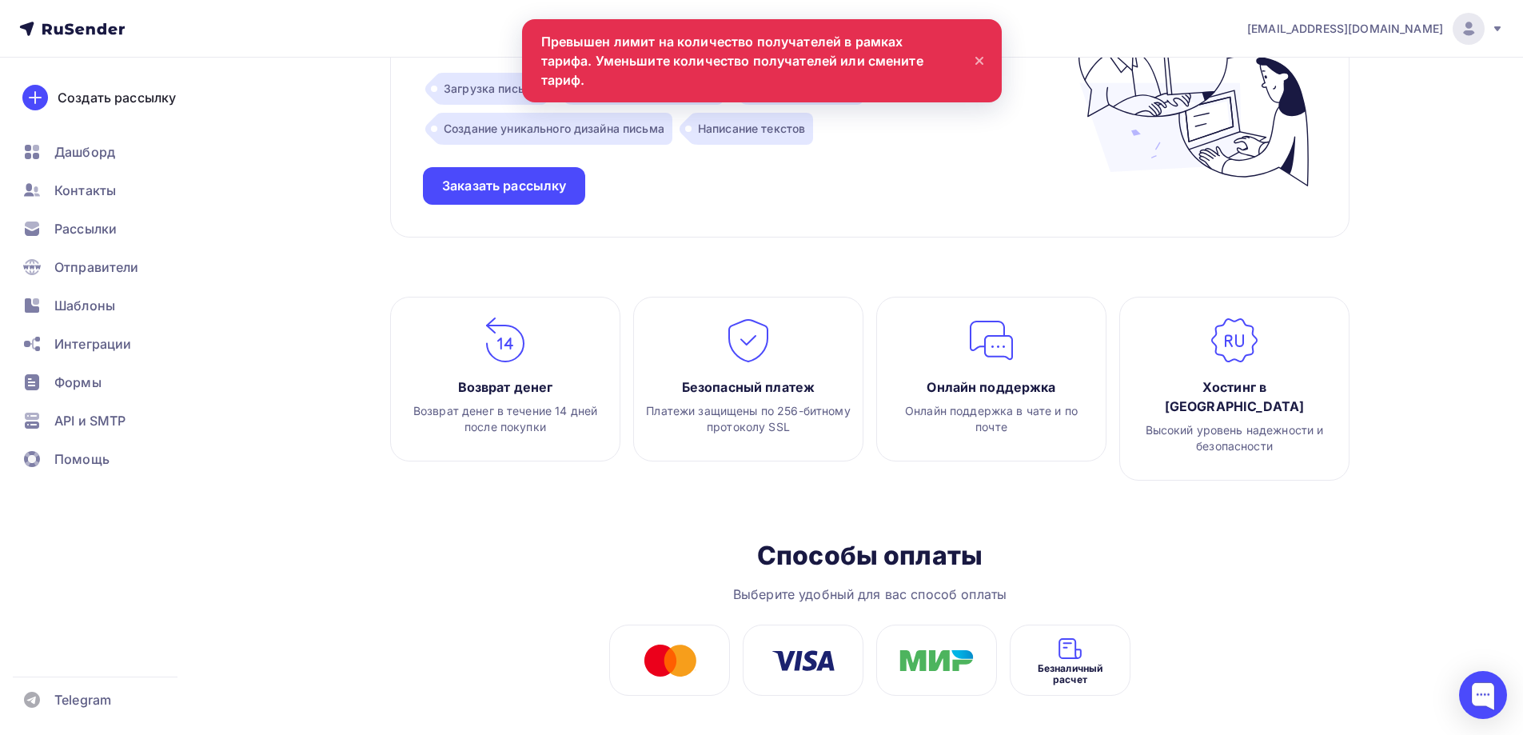
click at [1084, 632] on div "Безналичный расчет" at bounding box center [1069, 659] width 121 height 71
click at [1062, 663] on span "Безналичный расчет" at bounding box center [1070, 674] width 96 height 22
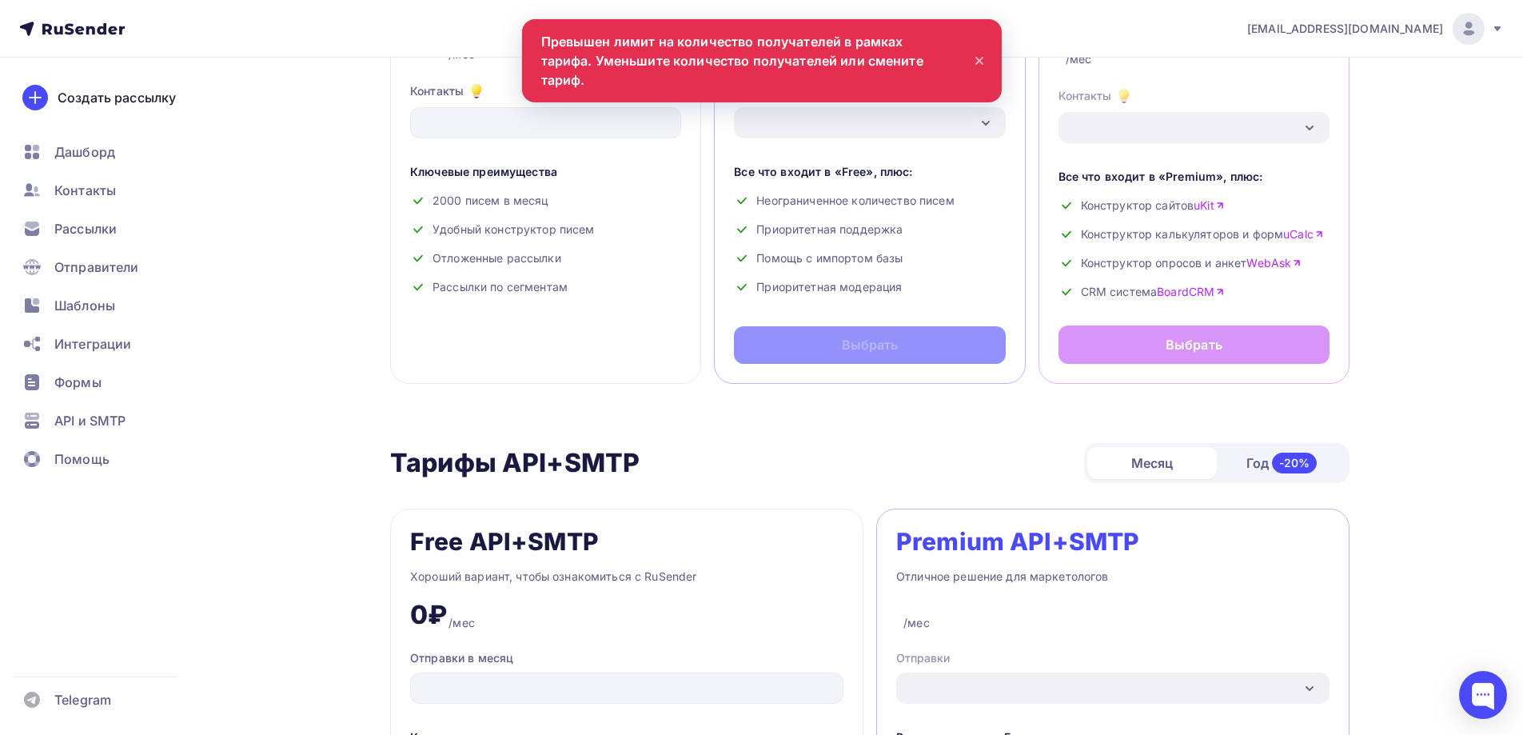
scroll to position [0, 0]
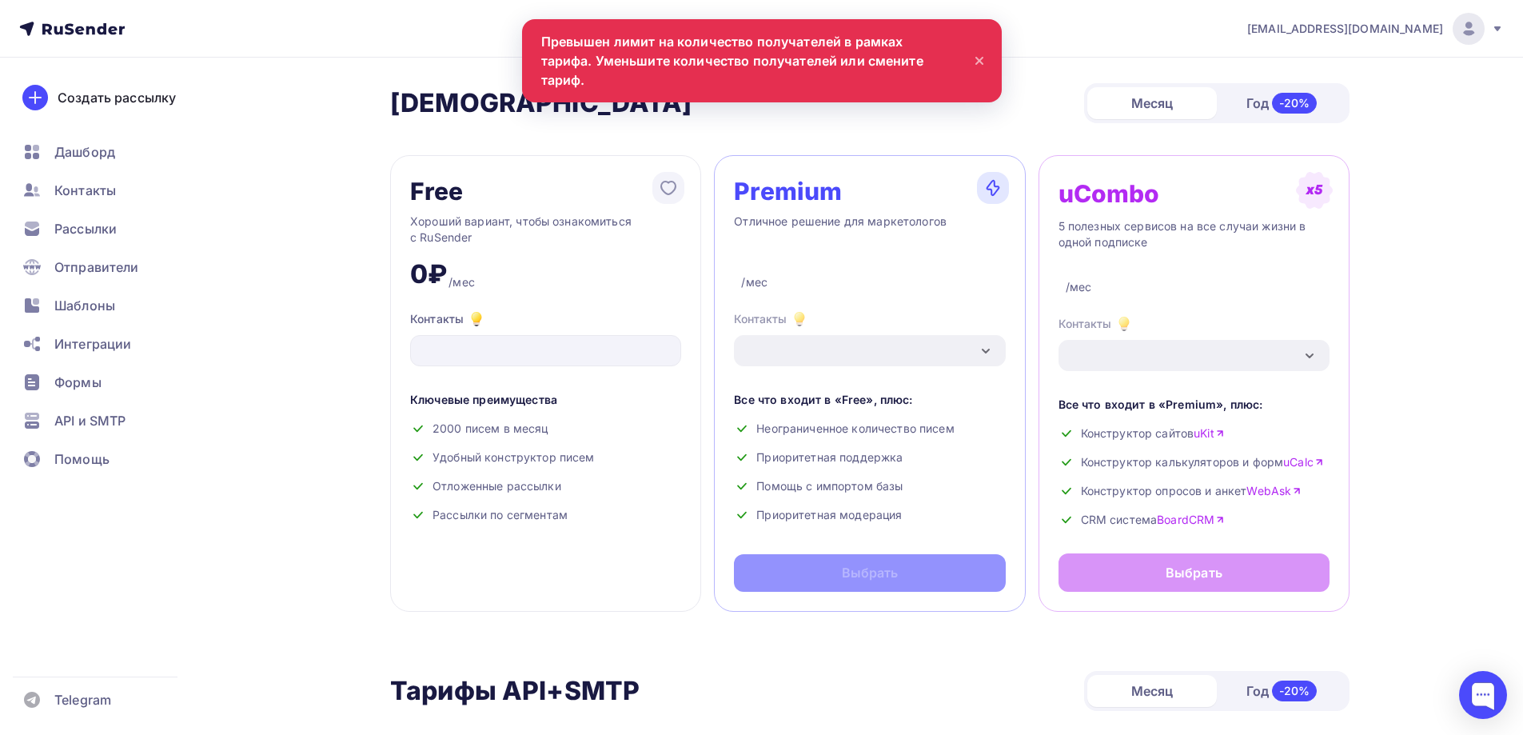
click at [1492, 25] on icon at bounding box center [1497, 28] width 13 height 13
click at [1330, 105] on link "[DEMOGRAPHIC_DATA]" at bounding box center [1359, 102] width 269 height 32
click at [1498, 25] on icon at bounding box center [1497, 28] width 13 height 13
click at [1498, 30] on icon at bounding box center [1497, 28] width 13 height 13
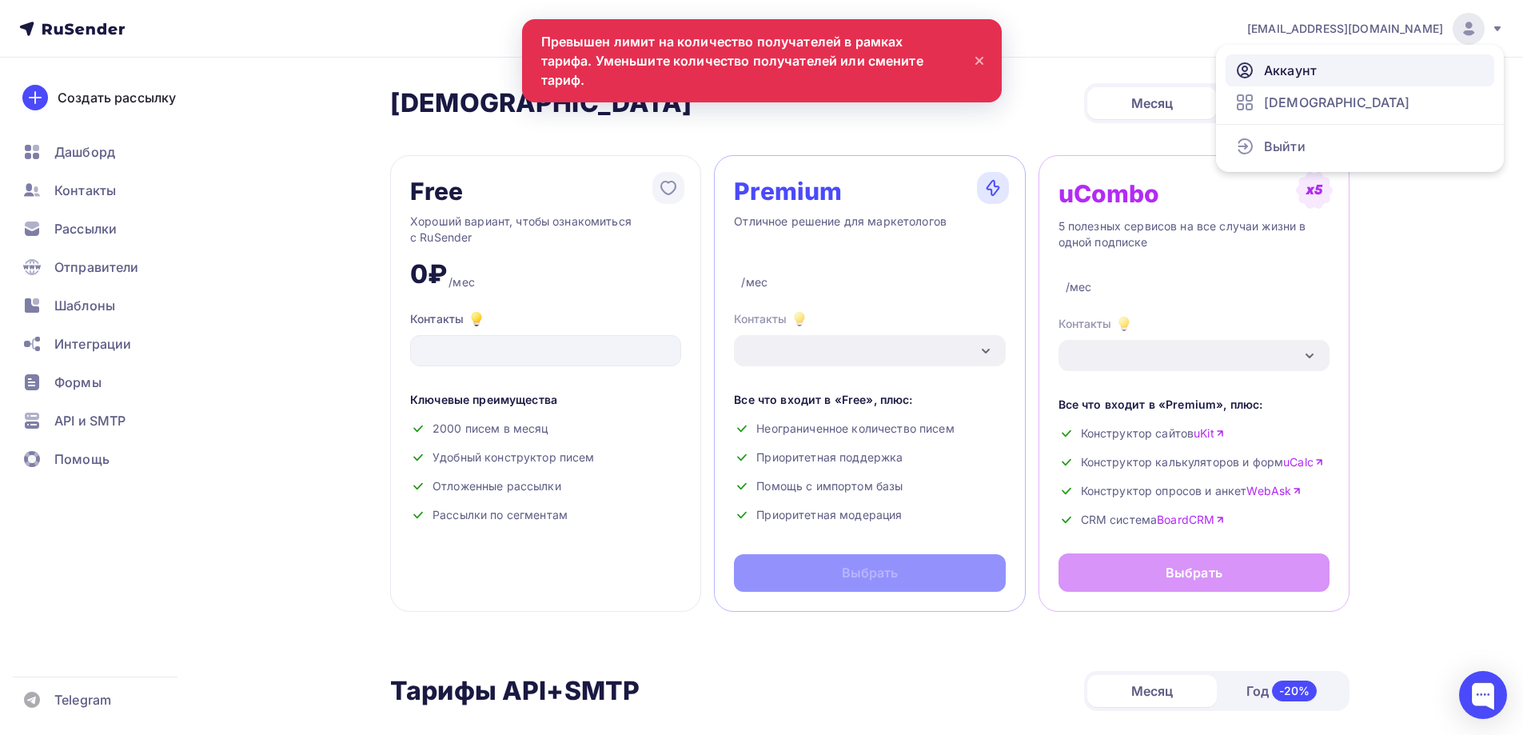
click at [1354, 74] on link "Аккаунт" at bounding box center [1359, 70] width 269 height 32
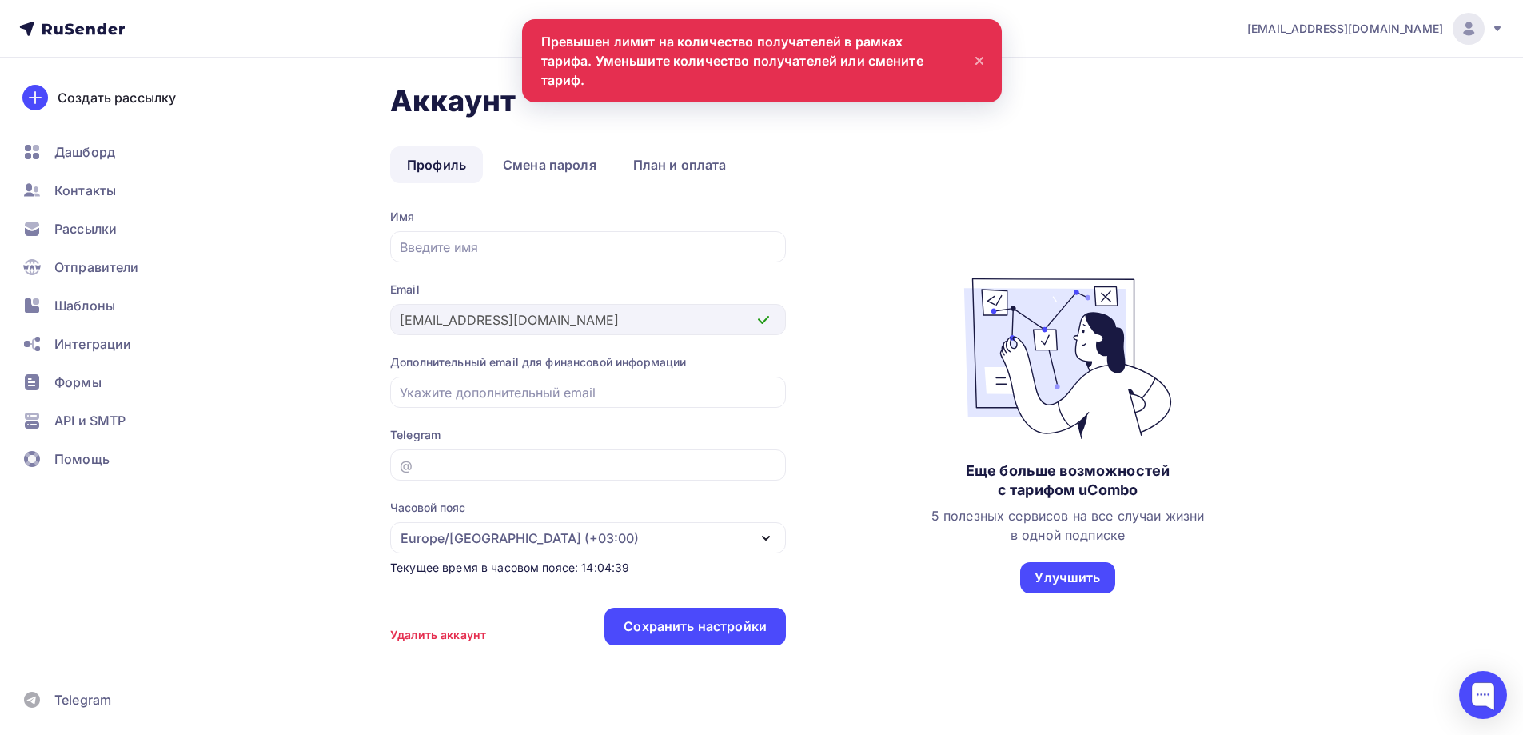
click at [866, 49] on nav "[EMAIL_ADDRESS][DOMAIN_NAME] Аккаунт Тарифы Выйти Создать рассылку [GEOGRAPHIC_…" at bounding box center [761, 29] width 1523 height 58
click at [981, 54] on icon at bounding box center [979, 60] width 19 height 19
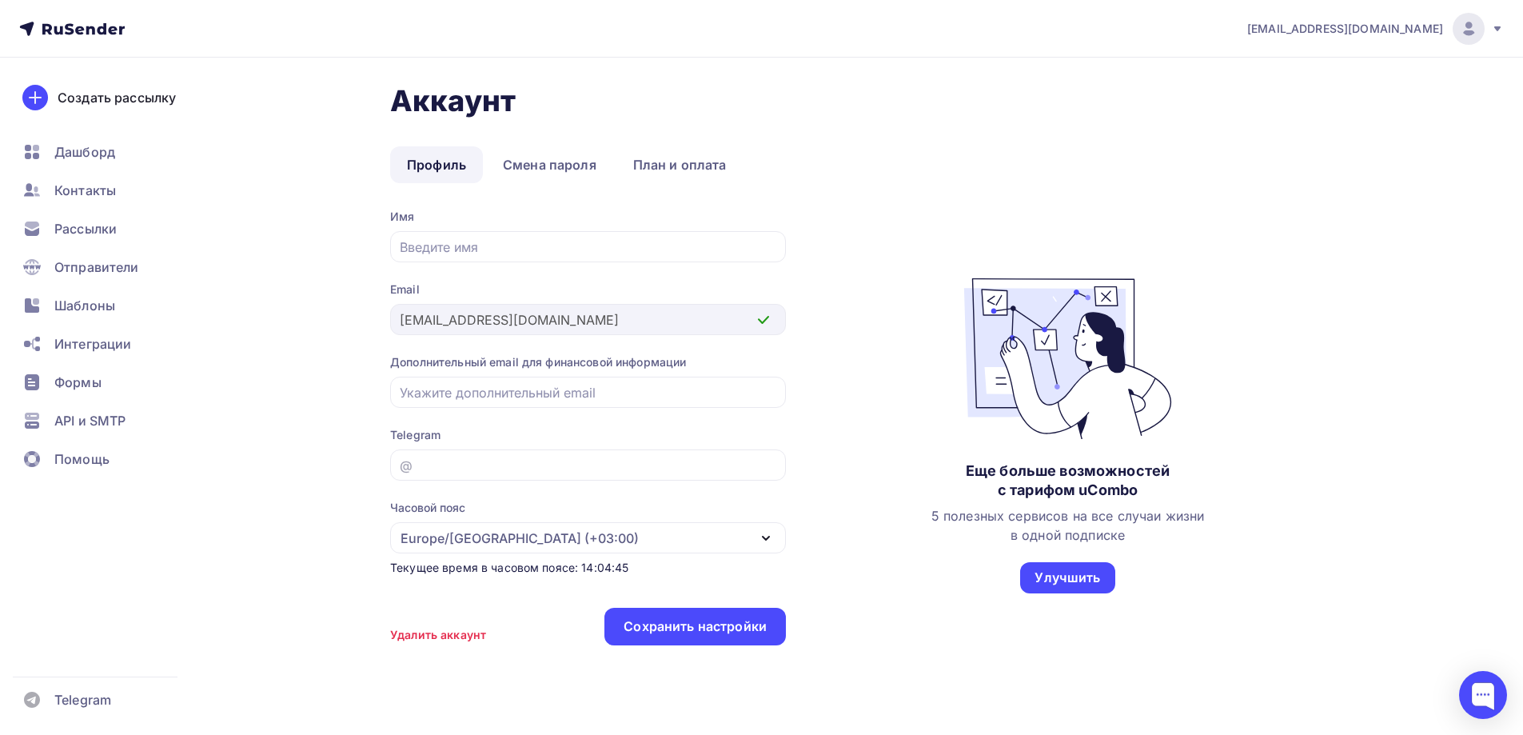
scroll to position [36, 0]
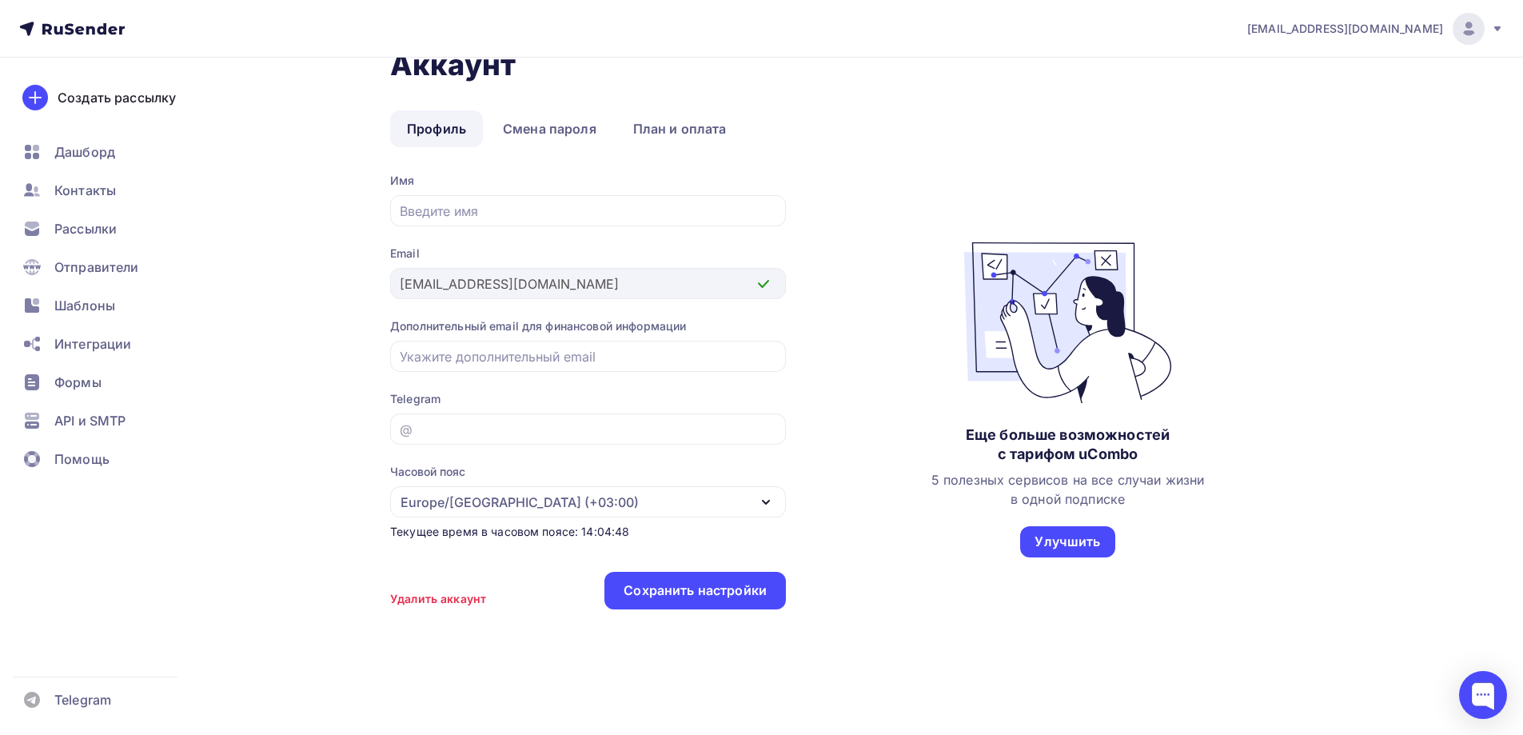
click at [1494, 26] on icon at bounding box center [1497, 28] width 13 height 13
click at [1287, 106] on span "[DEMOGRAPHIC_DATA]" at bounding box center [1337, 102] width 146 height 19
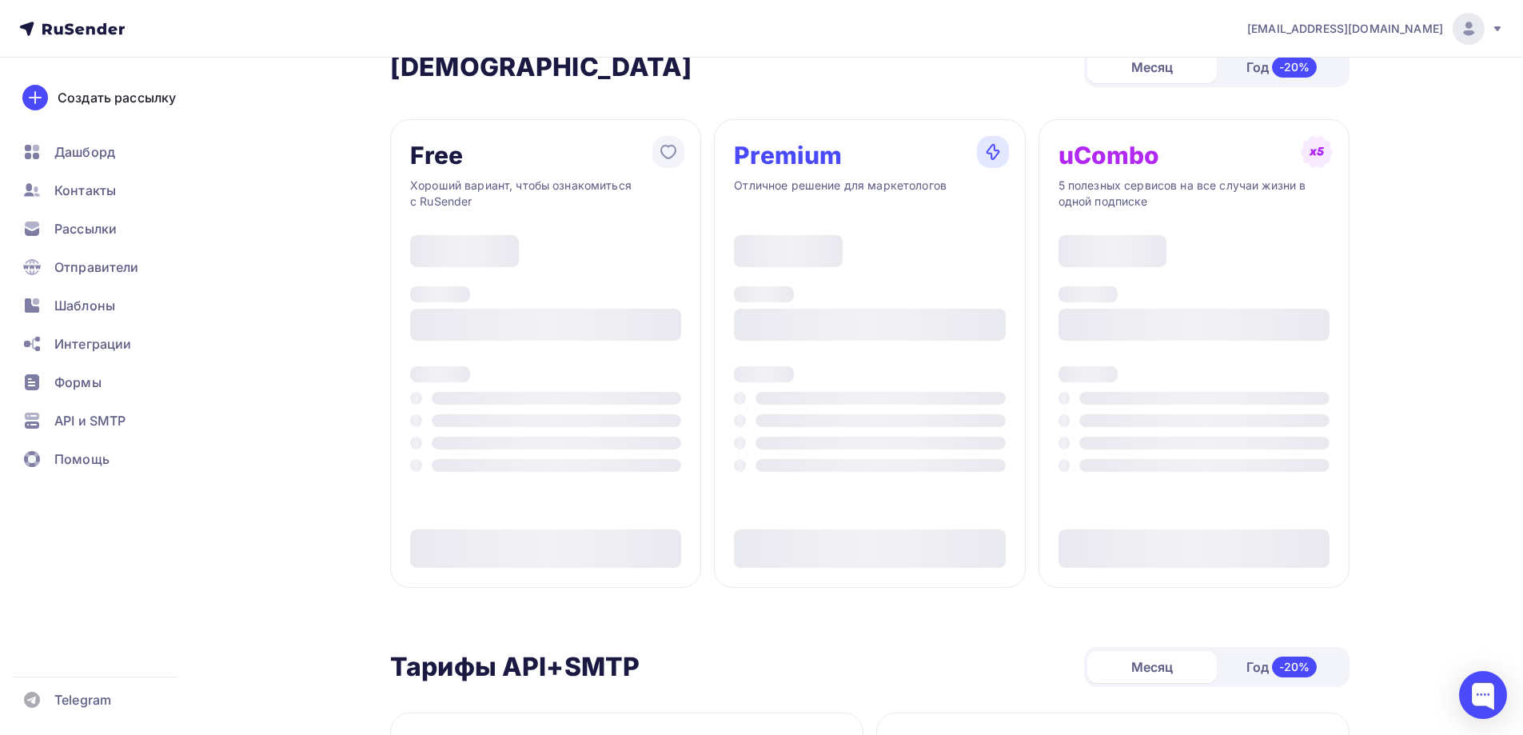
type input "500"
type input "100"
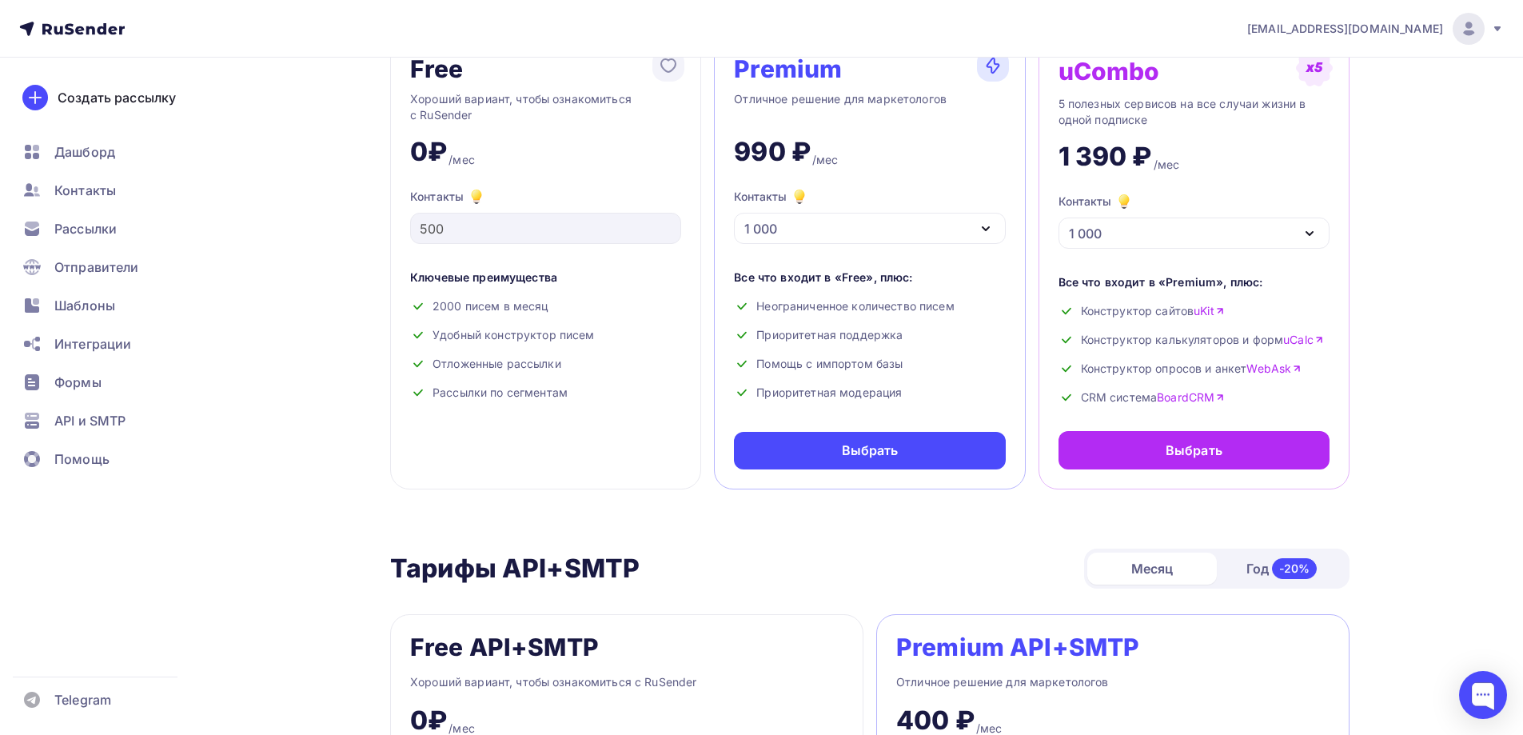
scroll to position [120, 0]
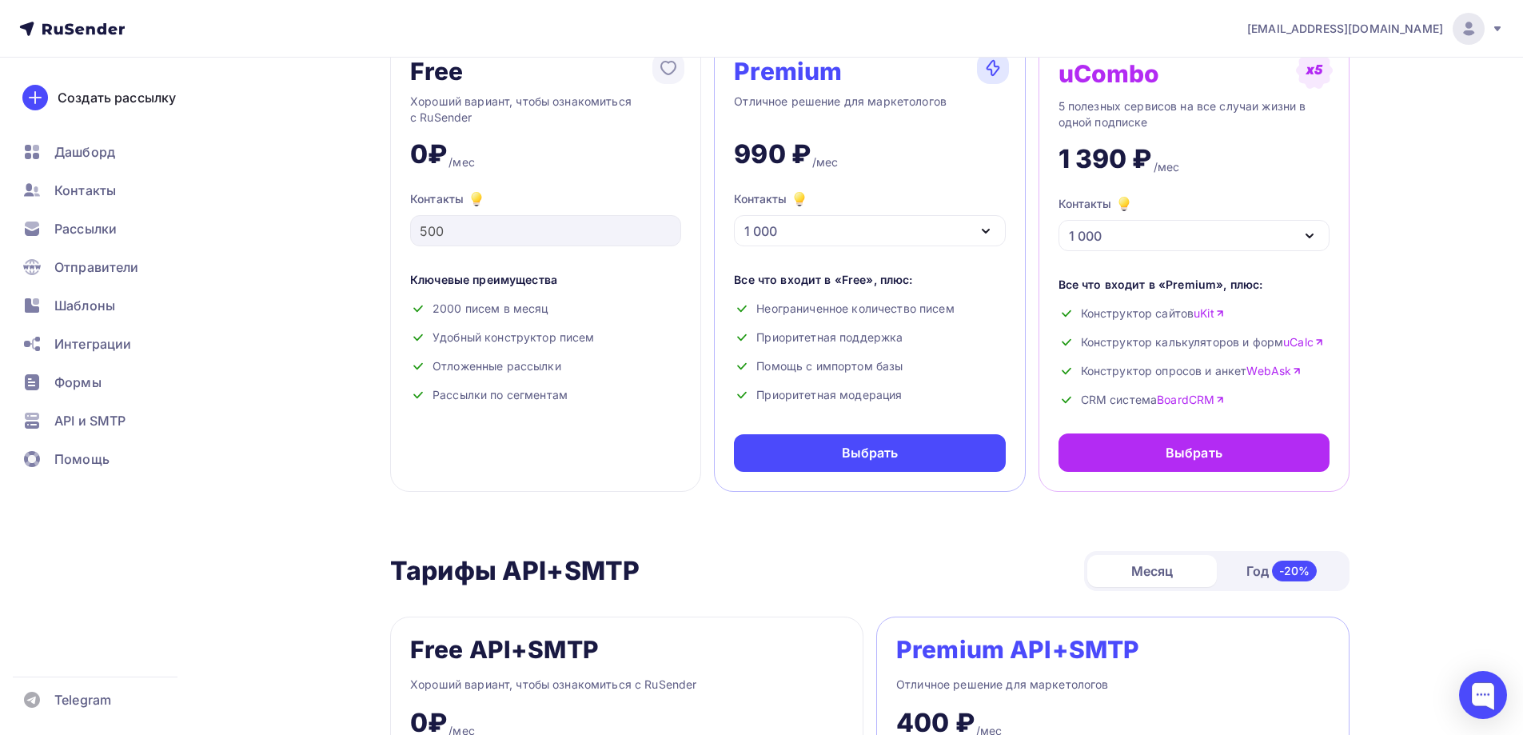
click at [973, 238] on div "1 000" at bounding box center [869, 230] width 271 height 31
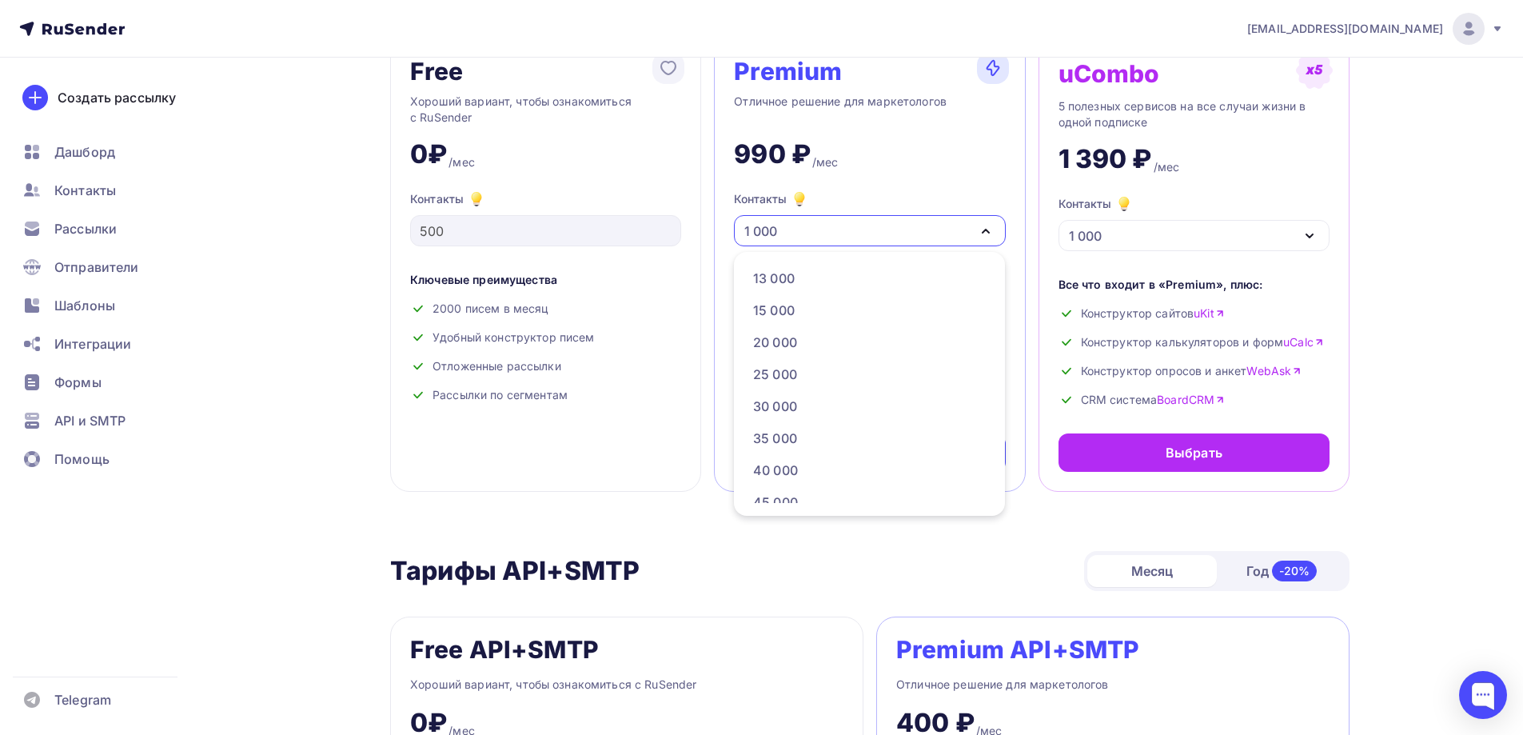
scroll to position [234, 0]
click at [768, 394] on div "30 000" at bounding box center [775, 397] width 44 height 19
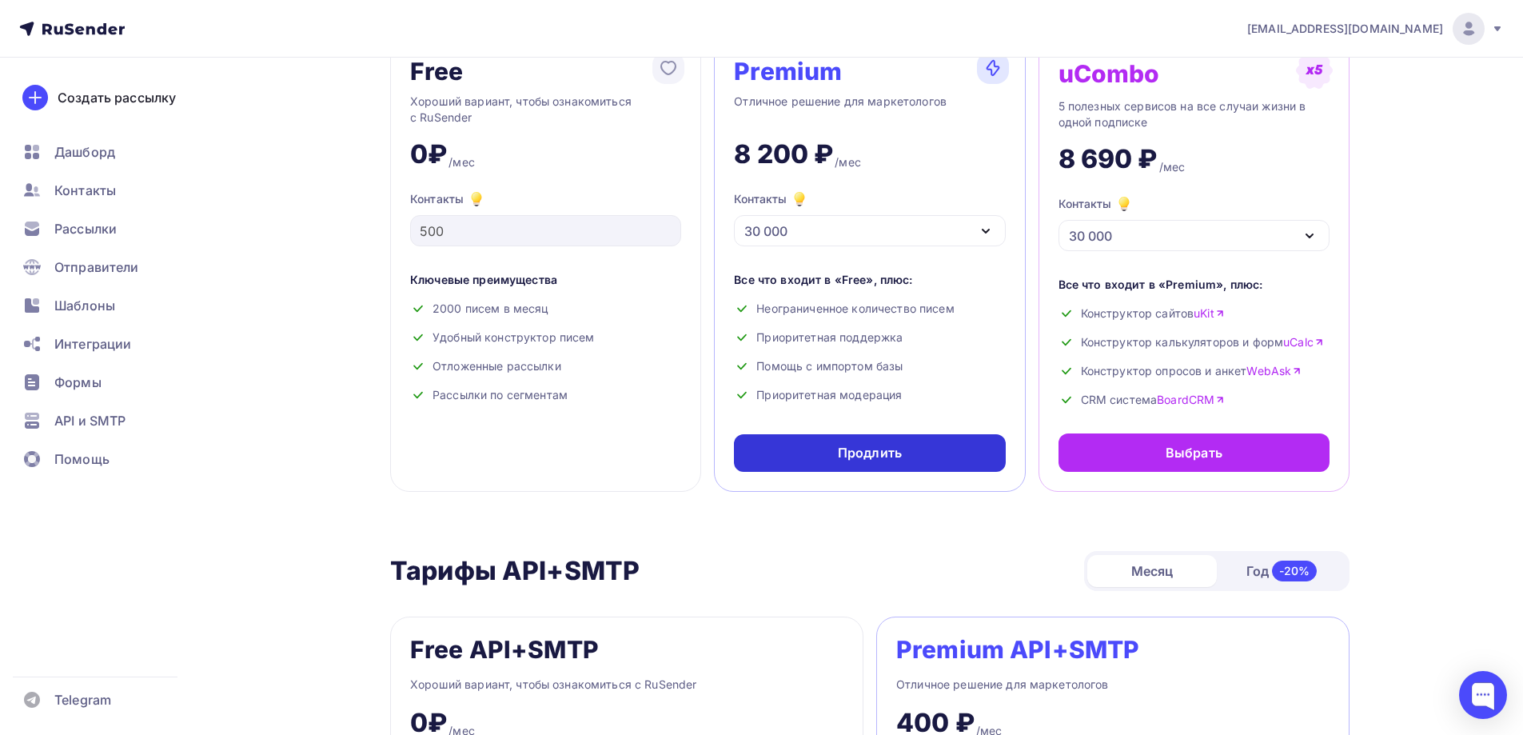
click at [783, 453] on div "Продлить" at bounding box center [869, 453] width 271 height 38
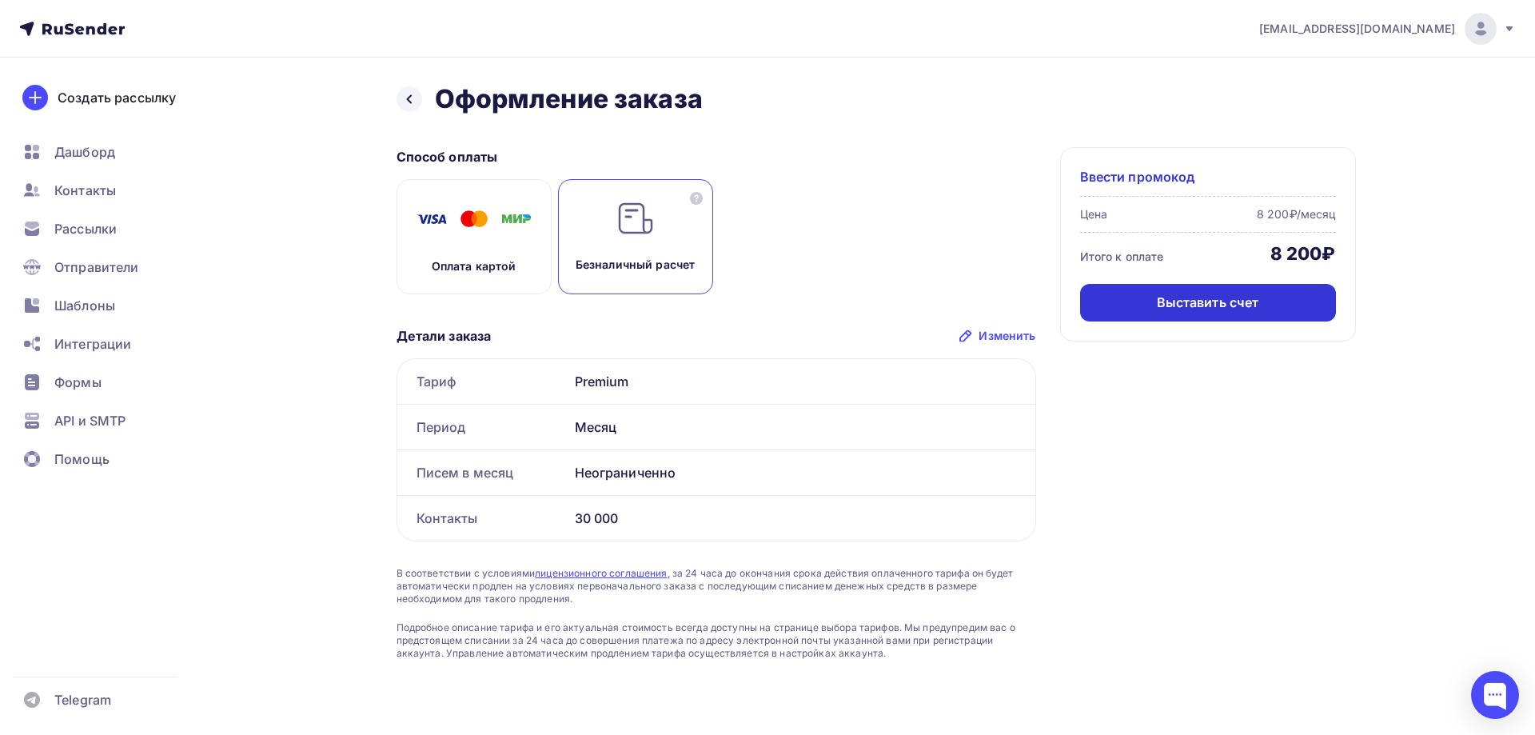
click at [1147, 297] on div "Выставить счет" at bounding box center [1208, 303] width 256 height 38
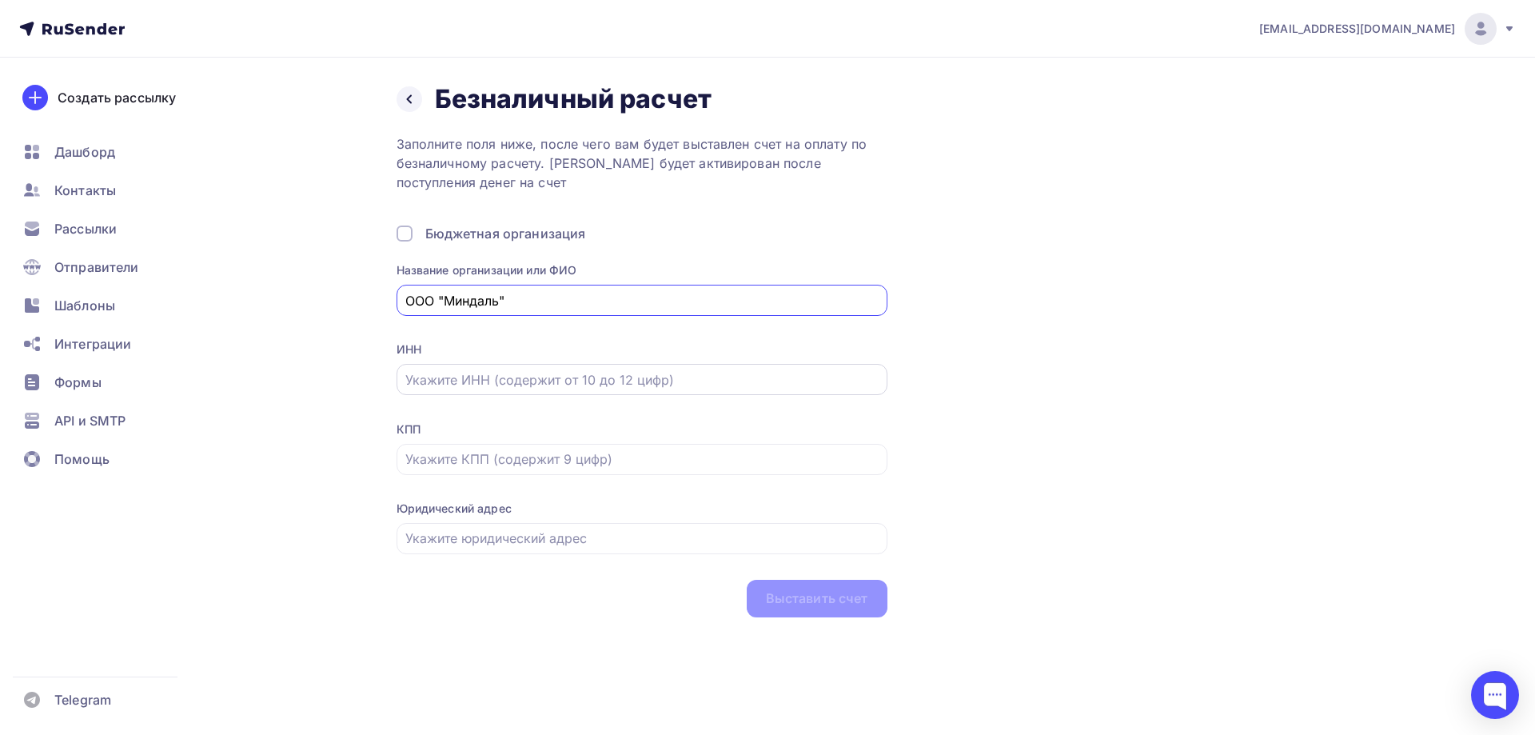
type input "ООО "Миндаль""
click at [512, 380] on input "text" at bounding box center [641, 379] width 472 height 19
paste input "4607005656"
type input "4607005656"
click at [424, 459] on input "text" at bounding box center [641, 458] width 472 height 19
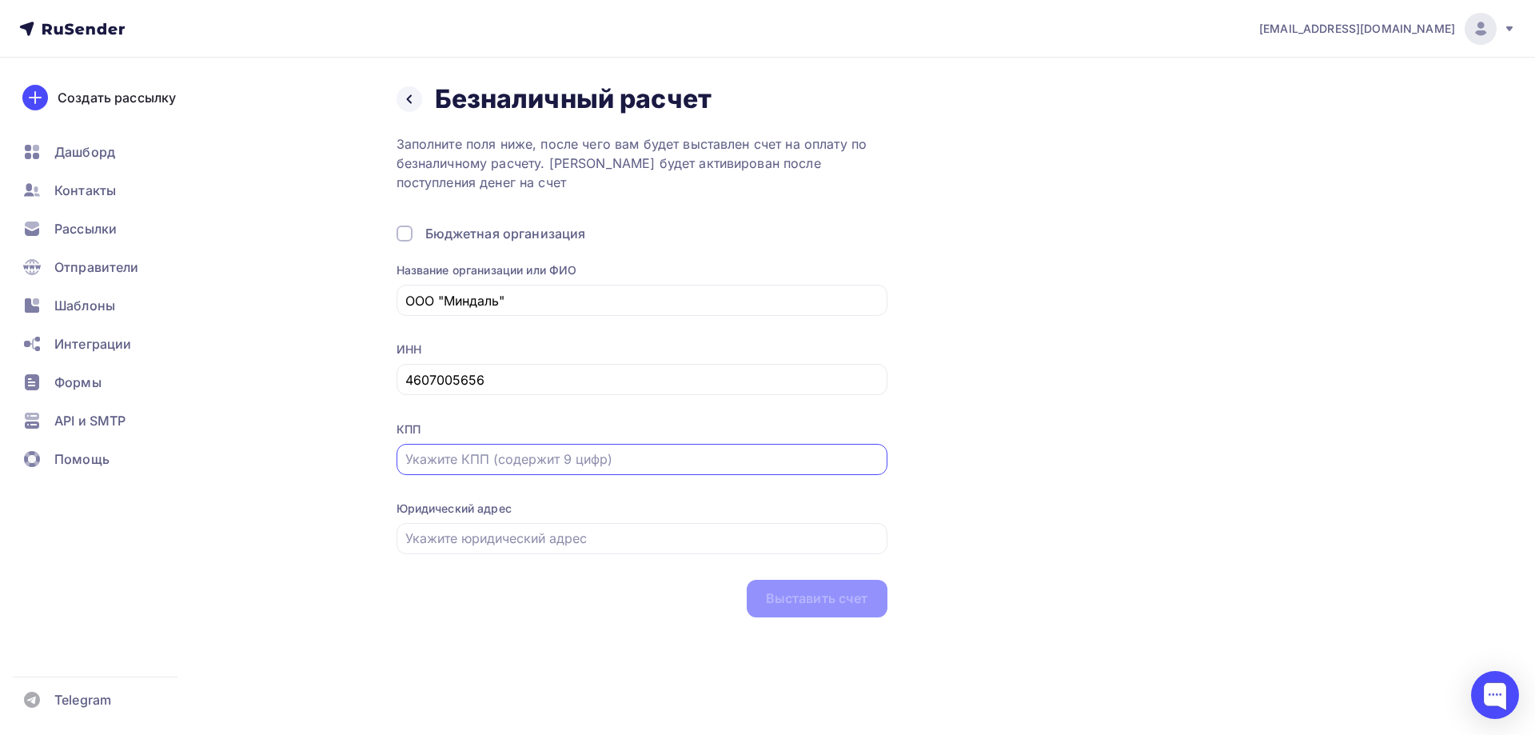
paste input "4607005656"
click at [412, 460] on input "4607005656" at bounding box center [641, 458] width 472 height 19
click at [499, 452] on input "4607005656" at bounding box center [641, 458] width 472 height 19
click at [436, 536] on input "text" at bounding box center [641, 537] width 472 height 19
click at [506, 458] on input "4607005656" at bounding box center [641, 458] width 472 height 19
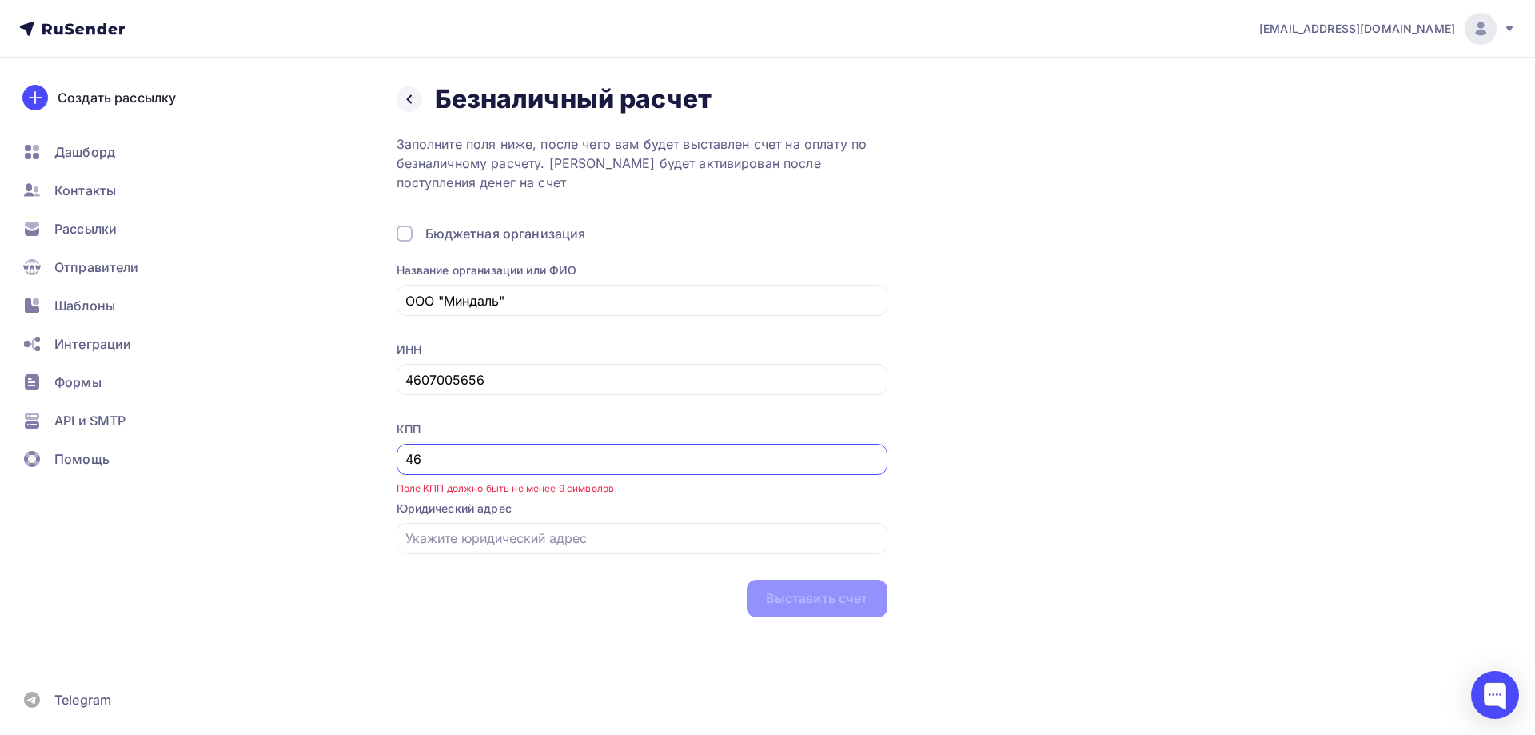
type input "4"
paste input "460701001"
type input "460701001"
click at [436, 542] on input "text" at bounding box center [641, 537] width 472 height 19
paste input "[STREET_ADDRESS]"
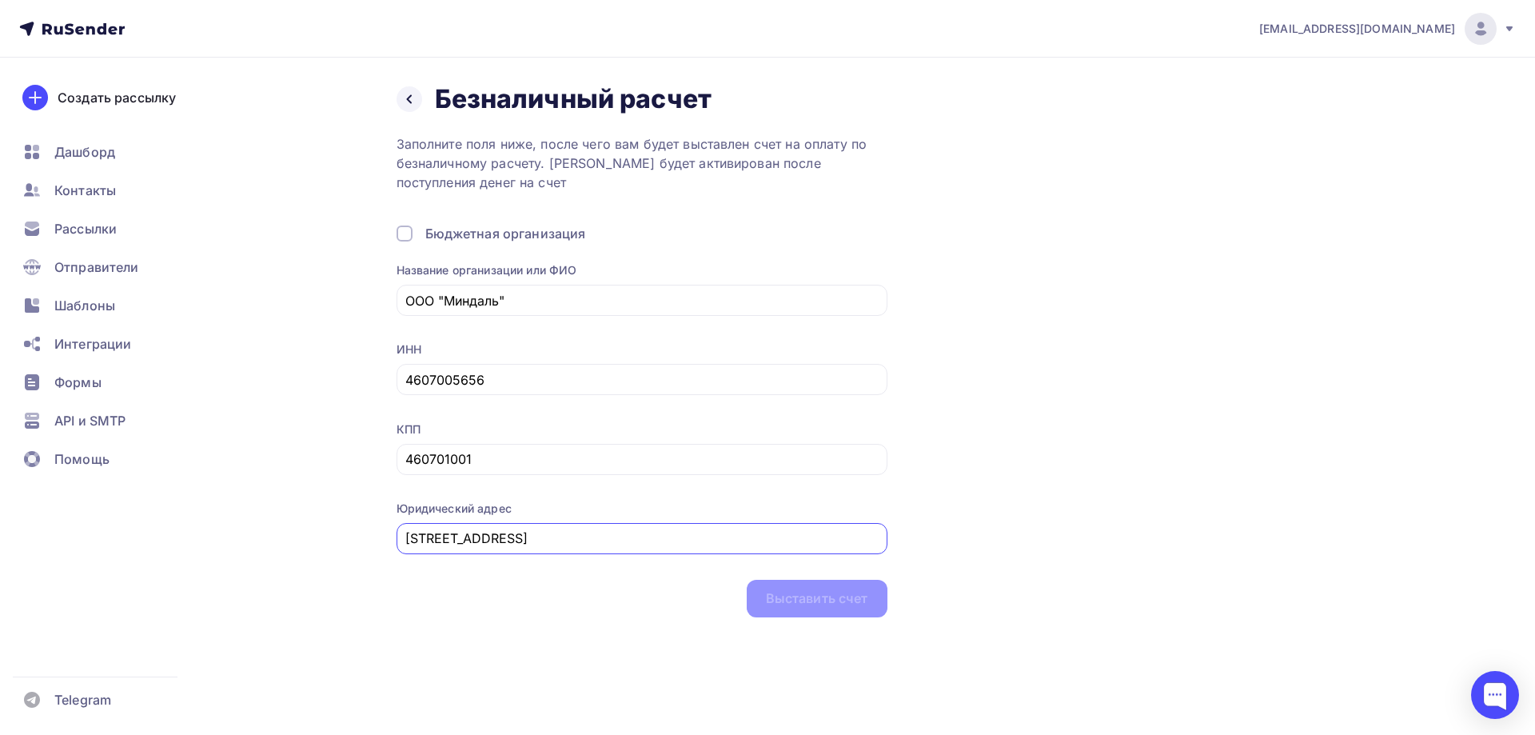
scroll to position [0, 66]
type input "[STREET_ADDRESS]"
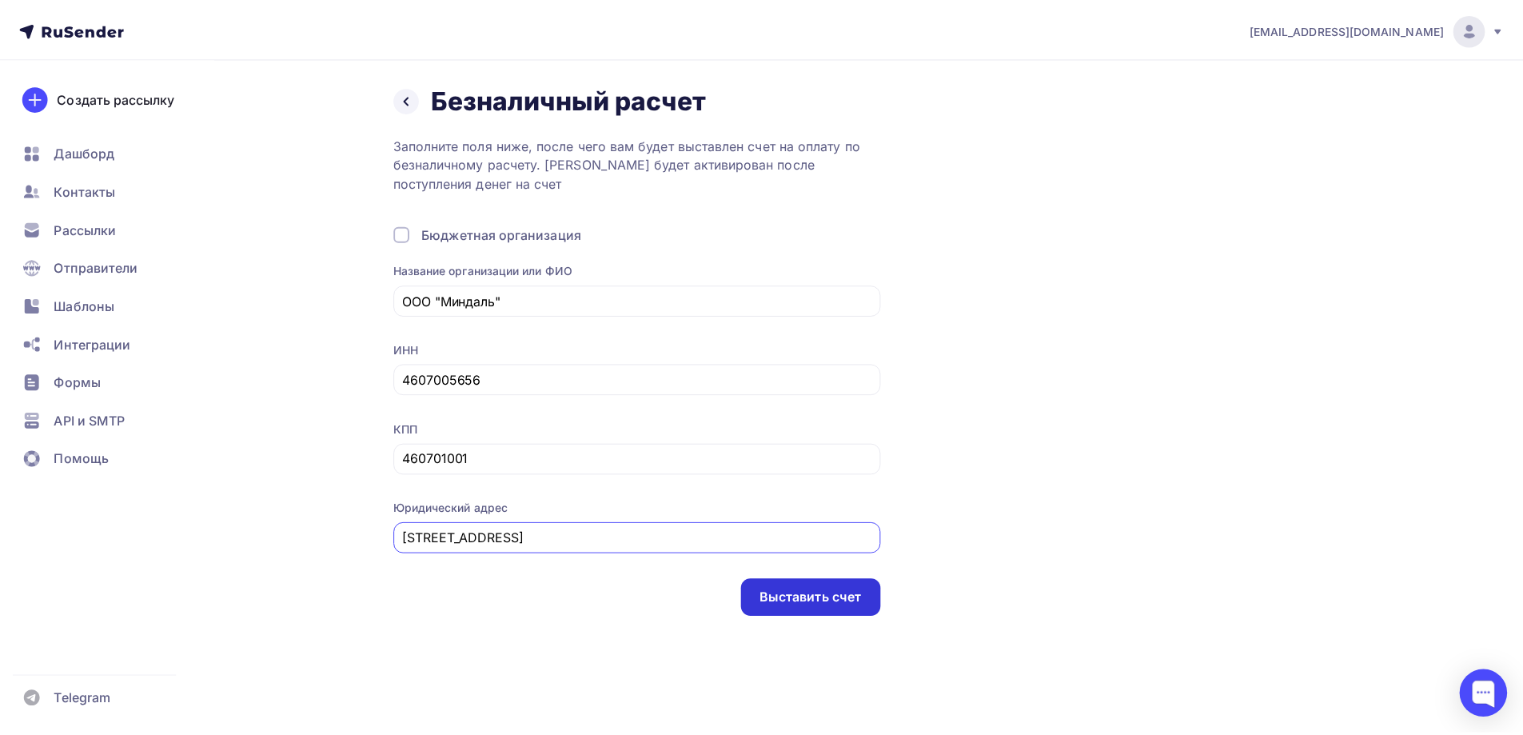
scroll to position [0, 0]
click at [751, 600] on div "Выставить счет" at bounding box center [817, 598] width 141 height 38
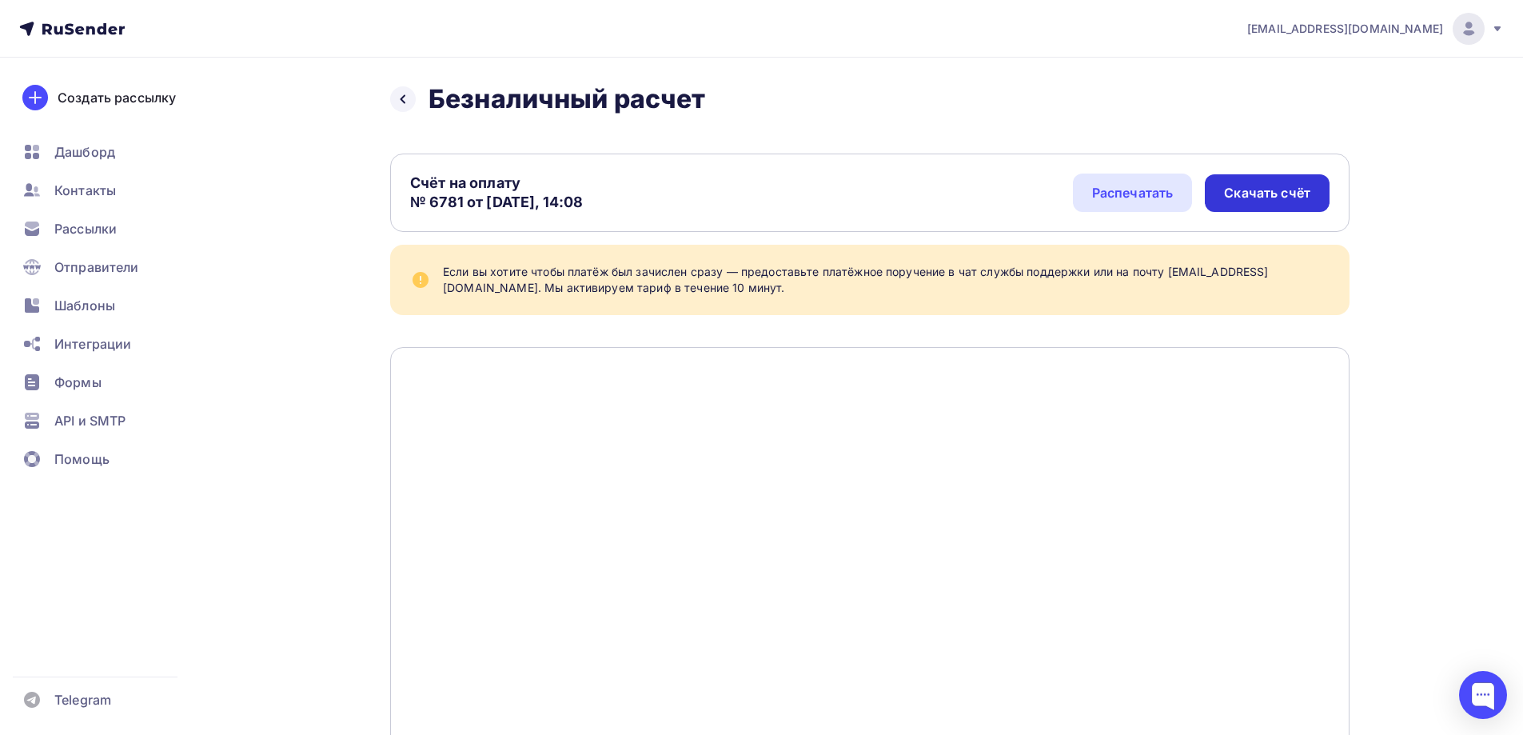
click at [1282, 183] on div "Скачать счёт" at bounding box center [1266, 193] width 125 height 38
